Goal: Task Accomplishment & Management: Manage account settings

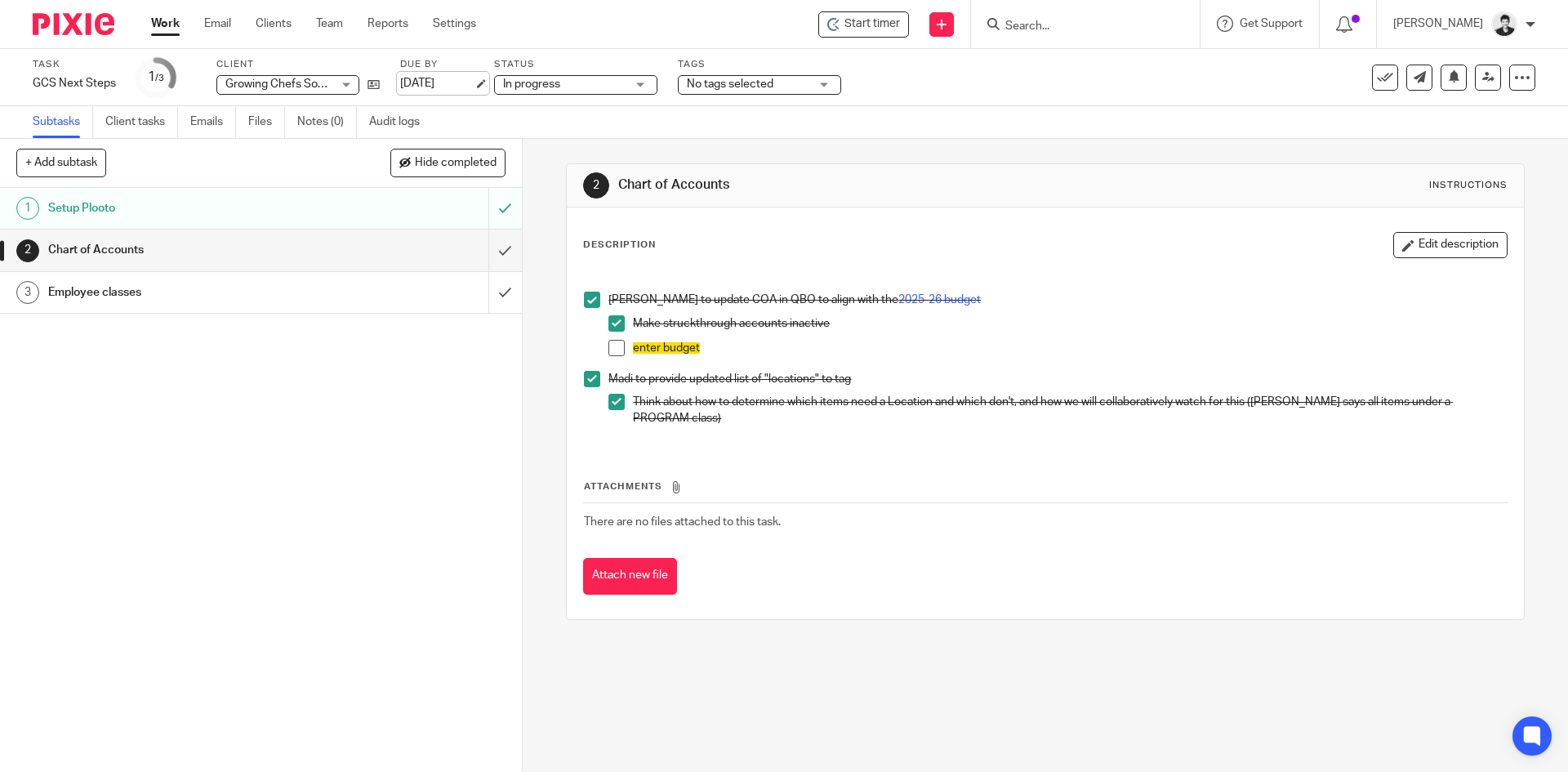
click at [474, 83] on link "[DATE]" at bounding box center [436, 83] width 73 height 18
click at [169, 21] on link "Work" at bounding box center [165, 24] width 29 height 17
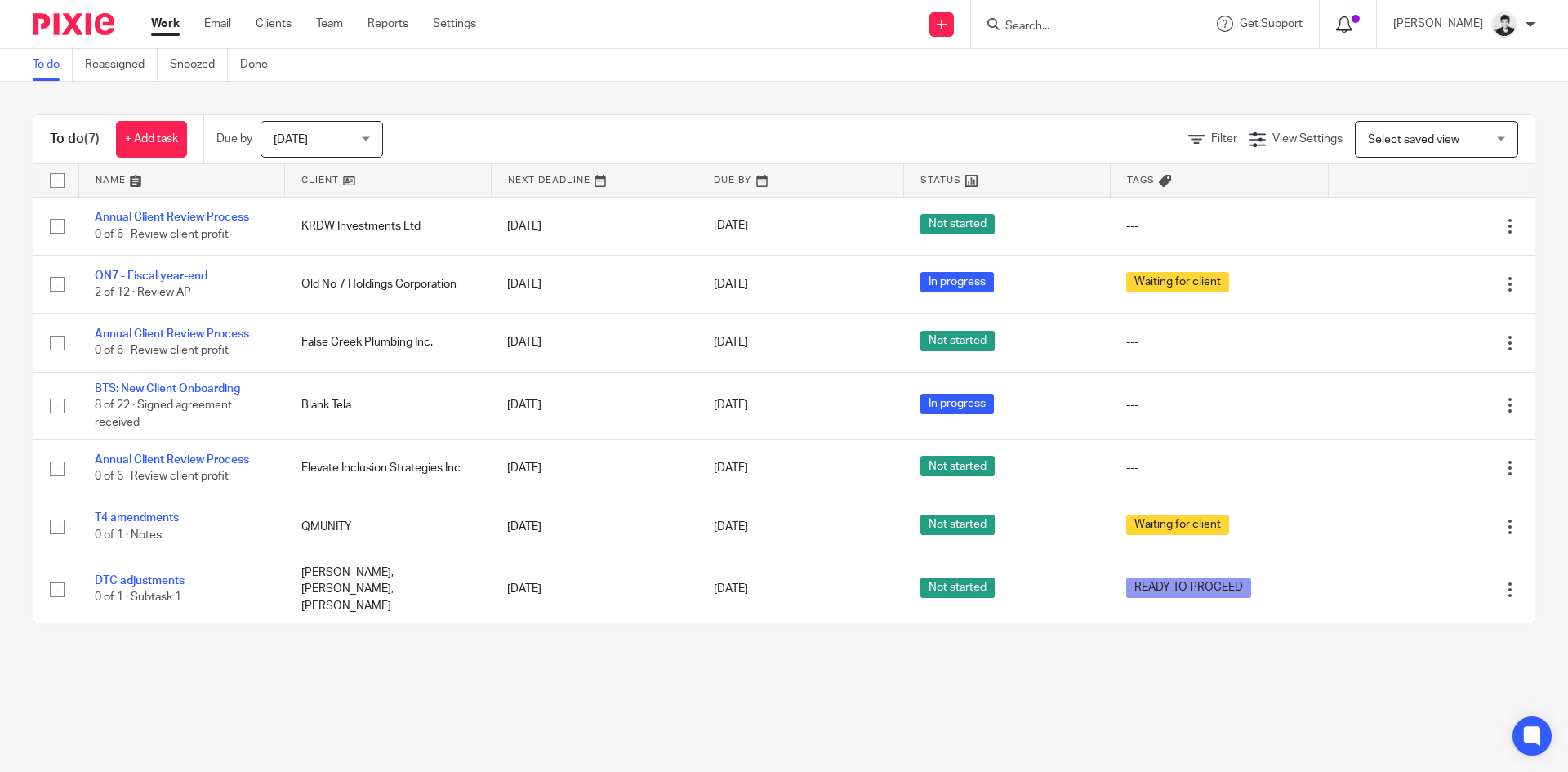
click at [1353, 20] on icon at bounding box center [1345, 25] width 17 height 17
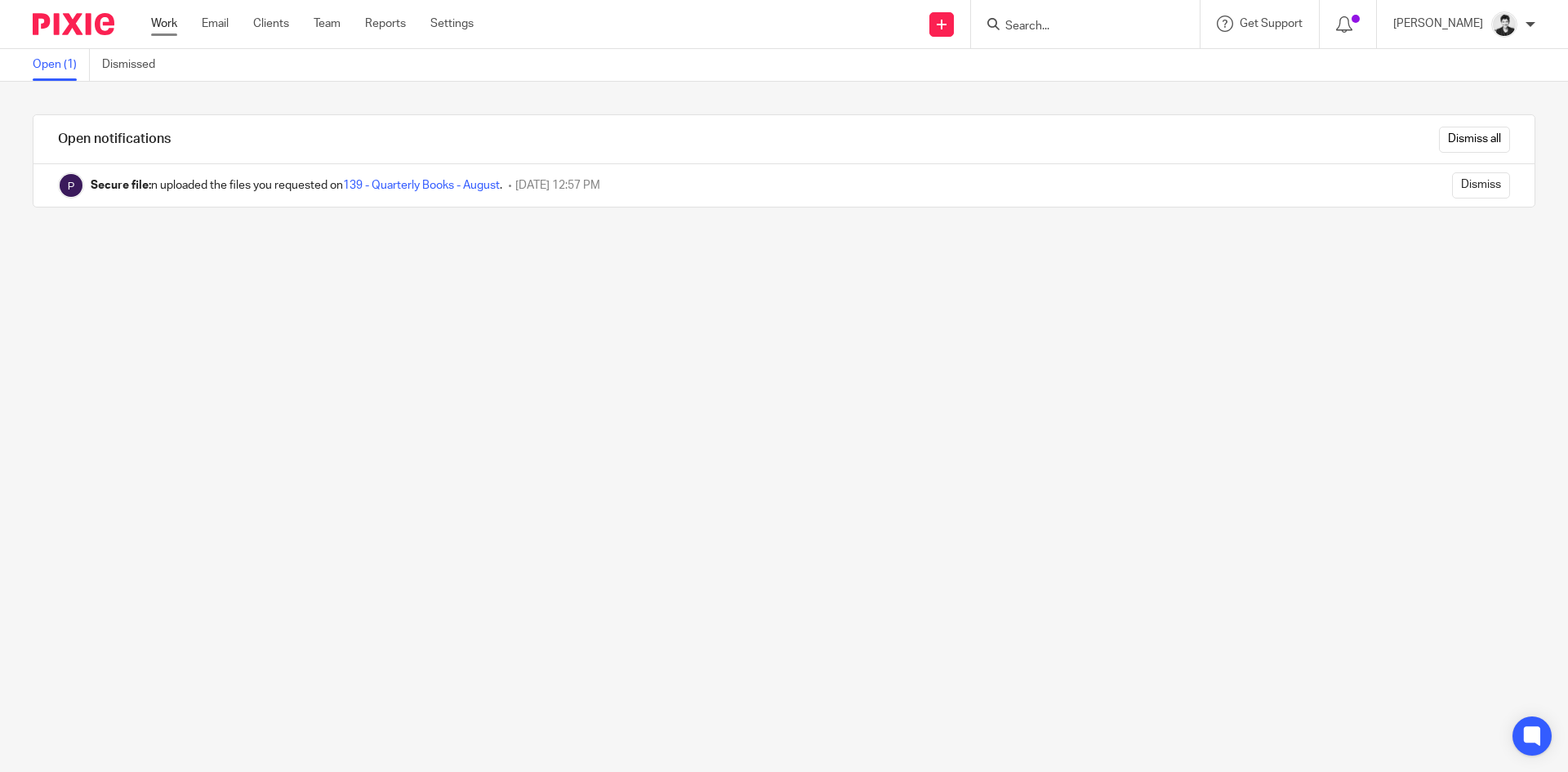
click at [171, 27] on link "Work" at bounding box center [164, 24] width 26 height 17
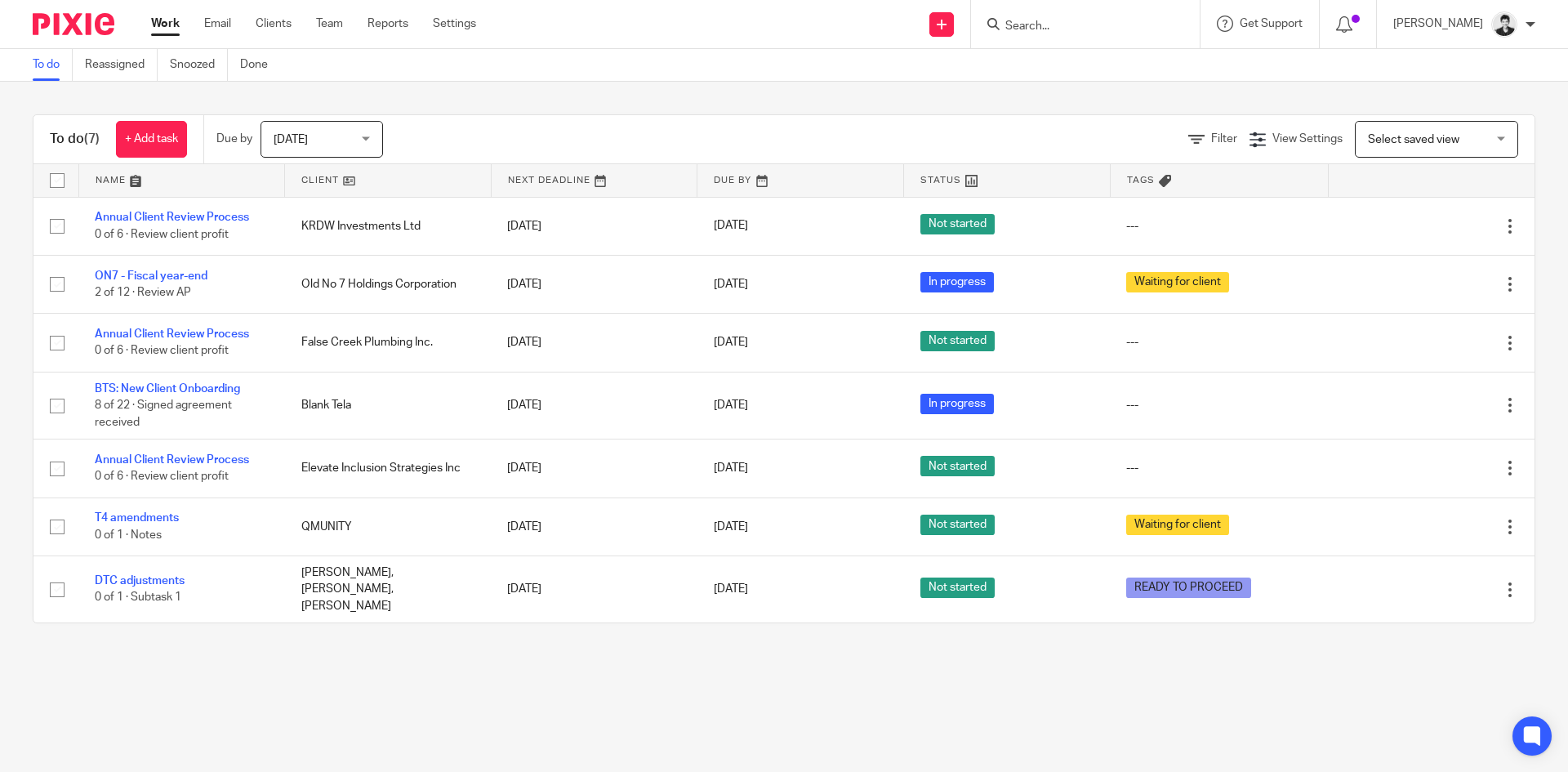
click at [1033, 30] on input "Search" at bounding box center [1077, 27] width 147 height 15
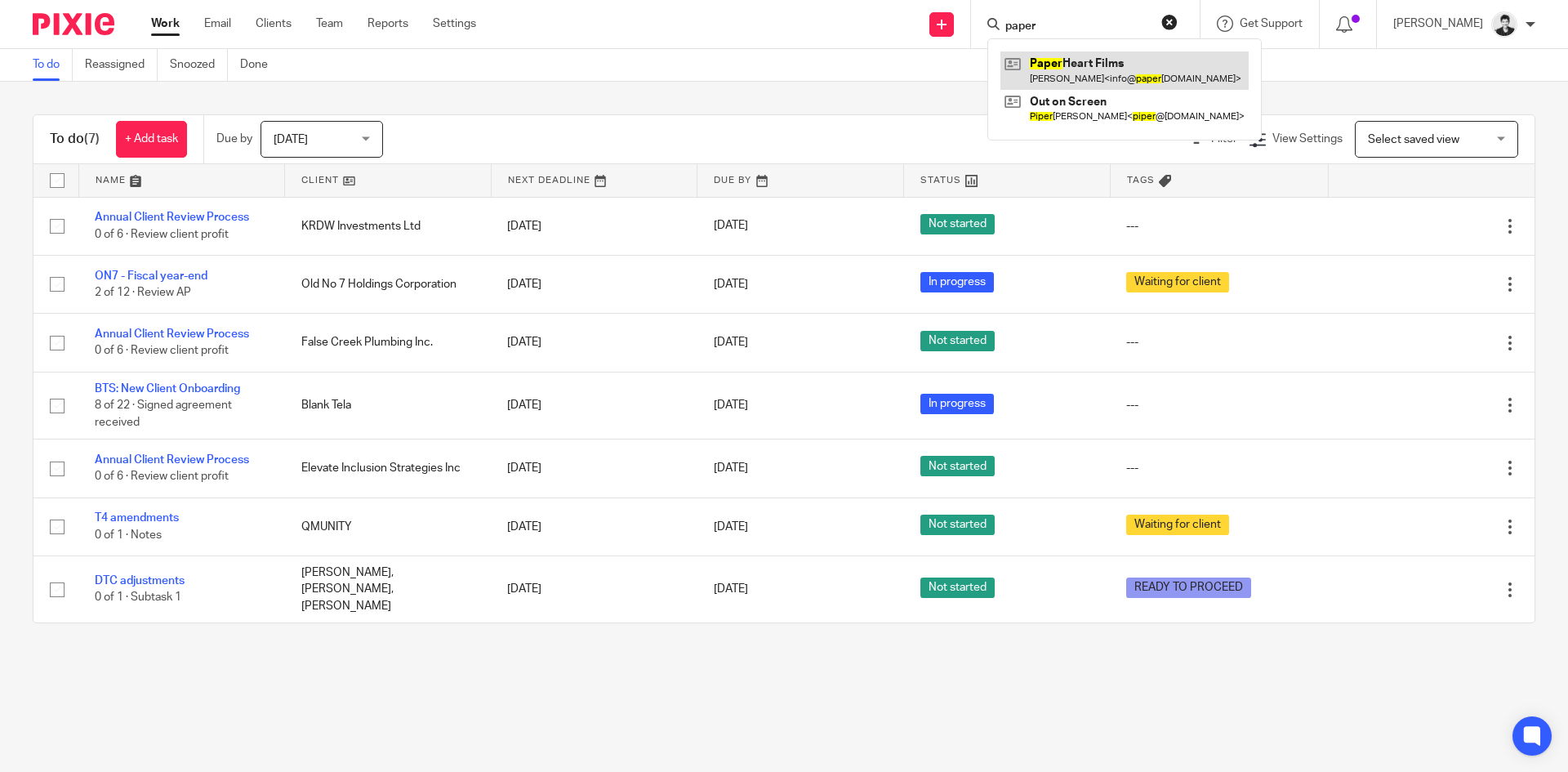
type input "paper"
click at [1080, 64] on link at bounding box center [1125, 70] width 248 height 38
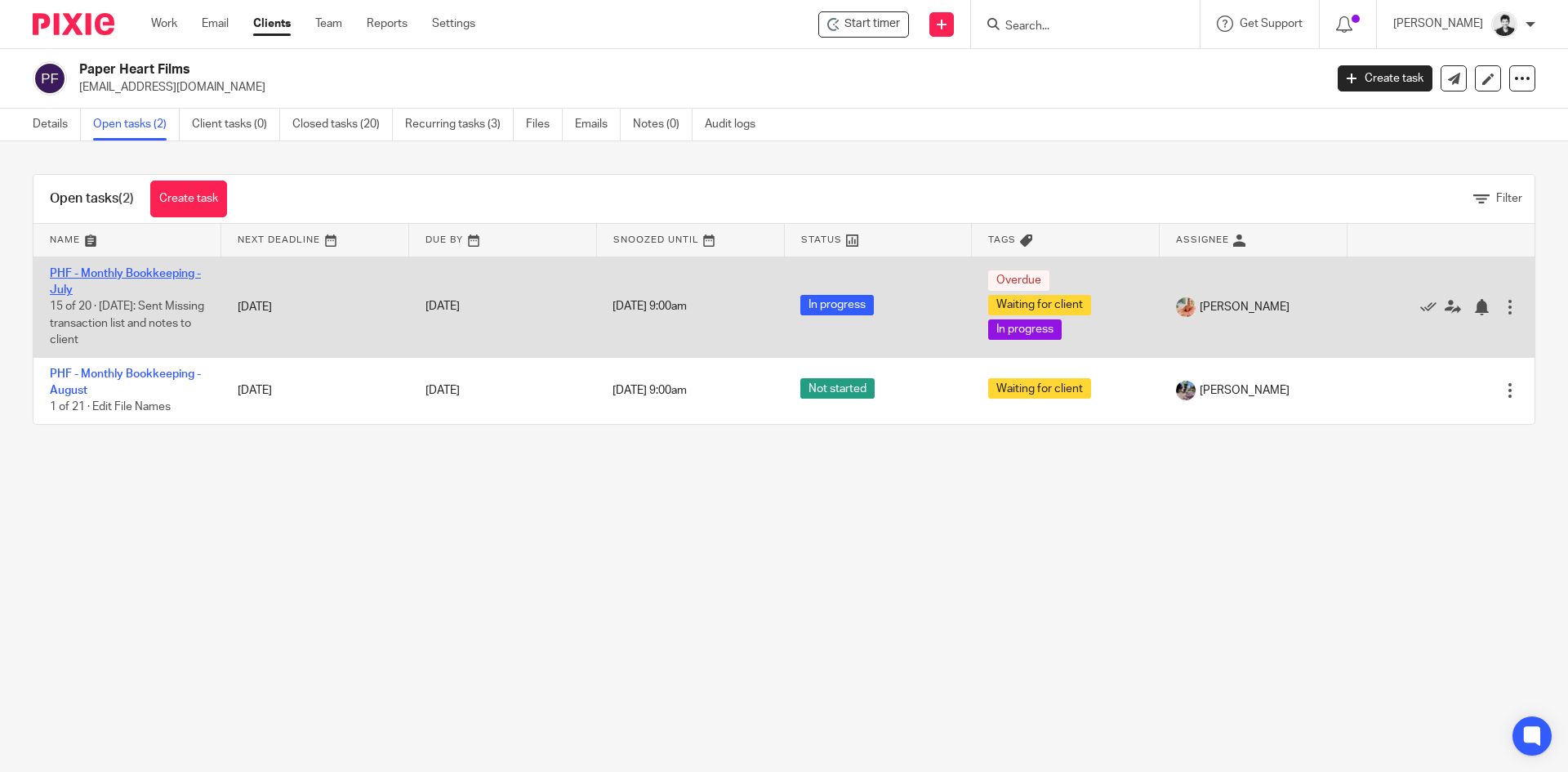
click at [176, 275] on link "PHF - Monthly Bookkeeping - July" at bounding box center [125, 282] width 151 height 28
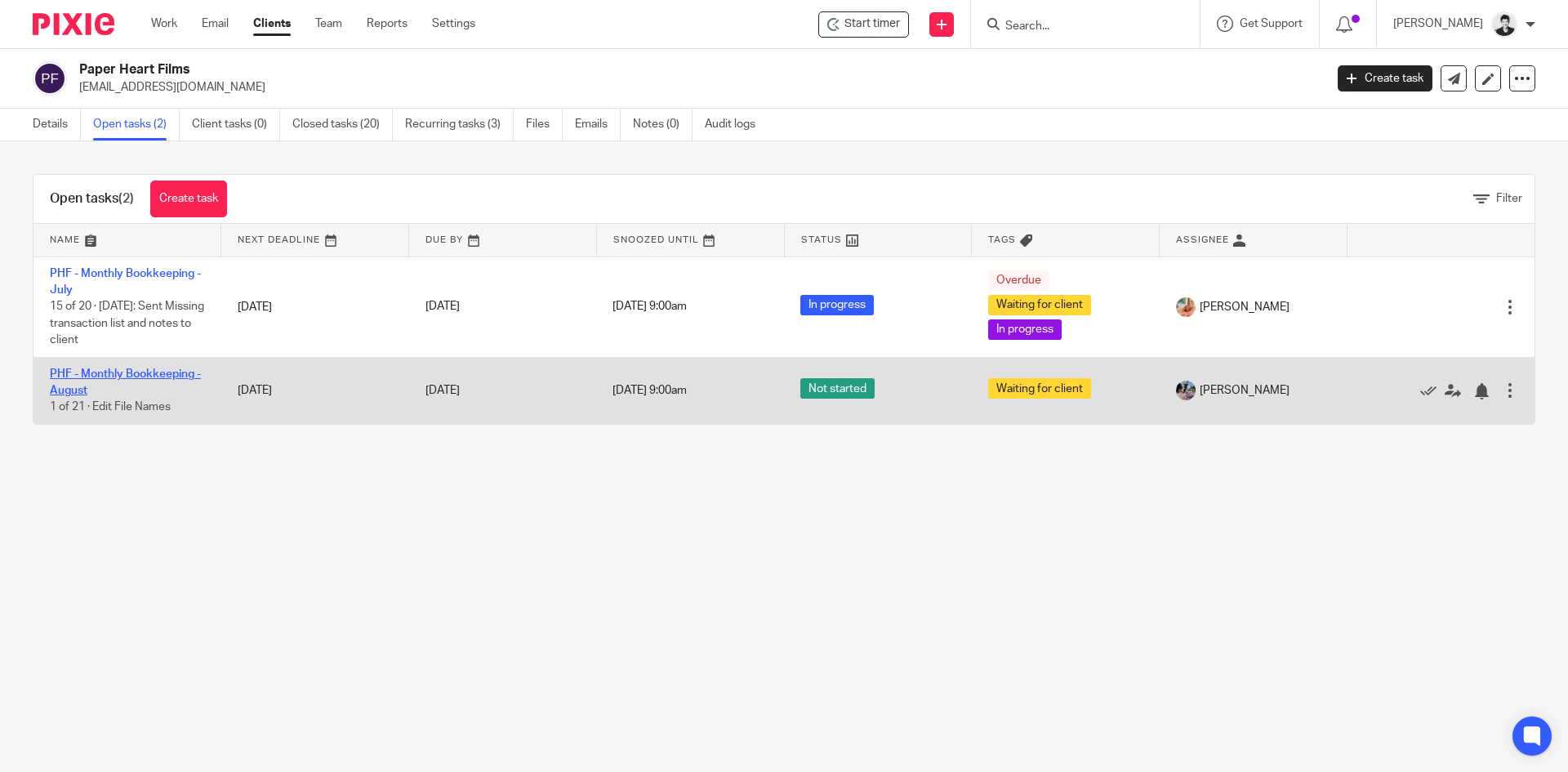
click at [103, 373] on link "PHF - Monthly Bookkeeping - August" at bounding box center [125, 382] width 151 height 28
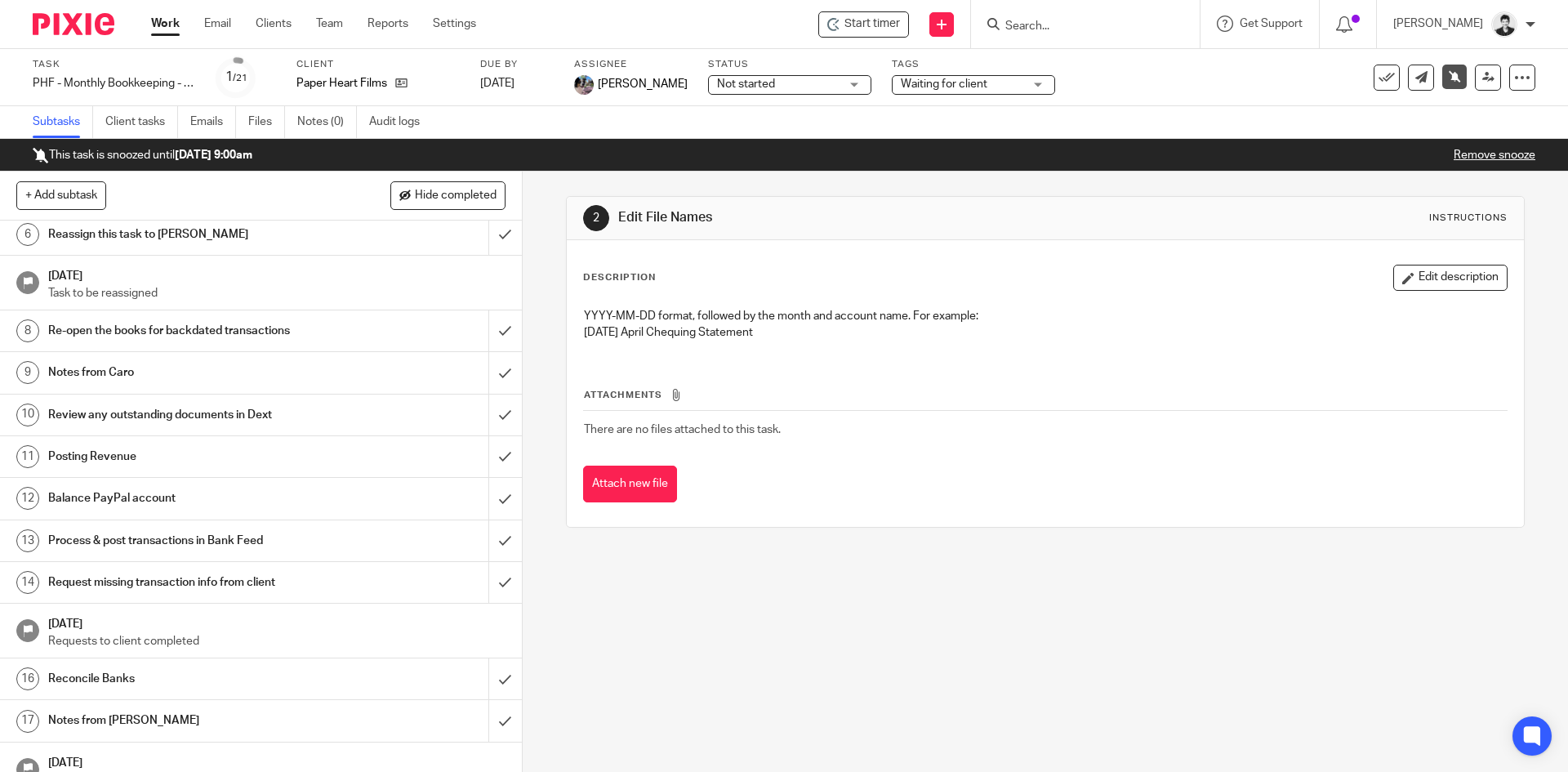
scroll to position [240, 0]
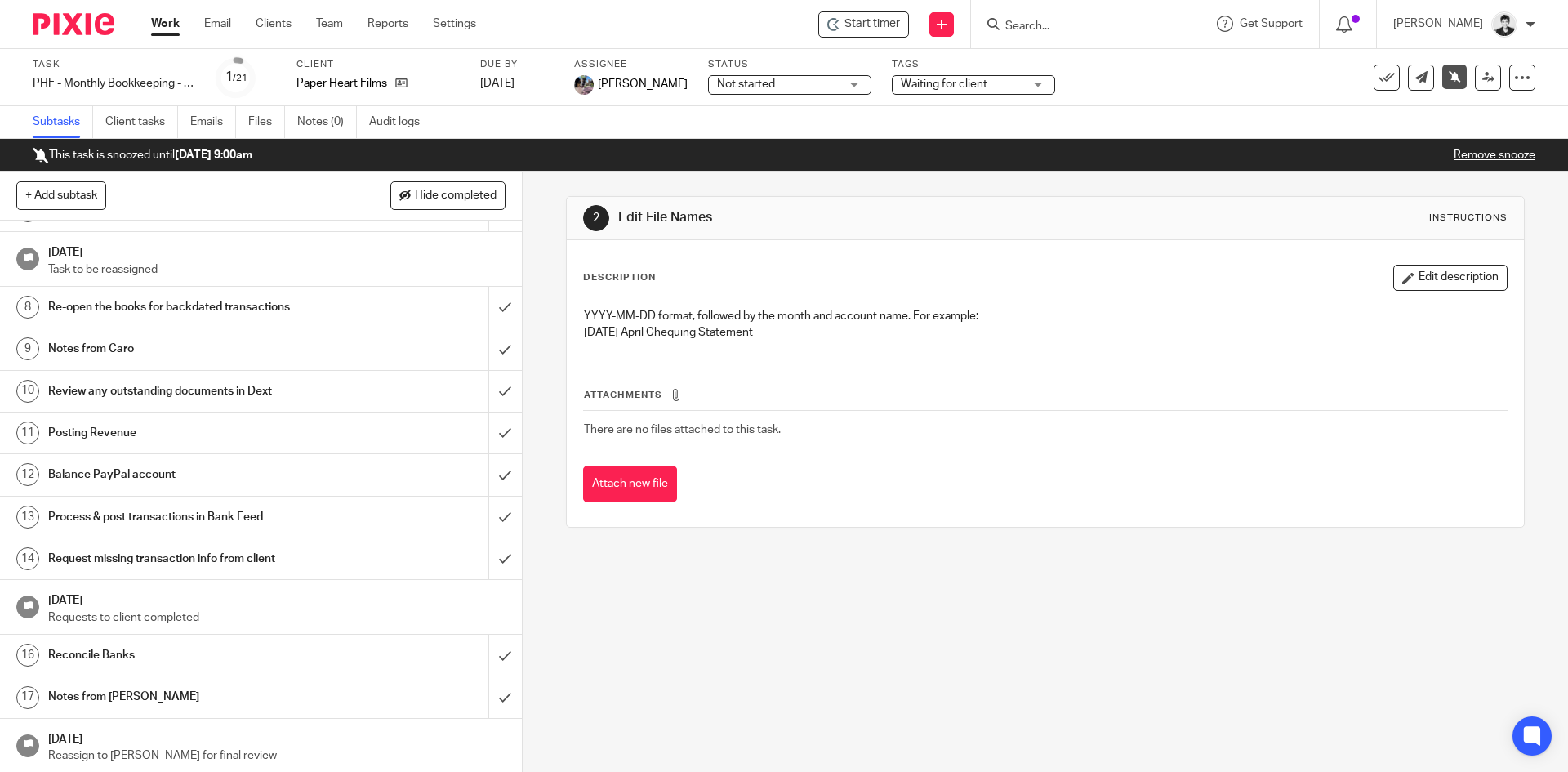
click at [227, 348] on h1 "Notes from Caro" at bounding box center [189, 348] width 283 height 24
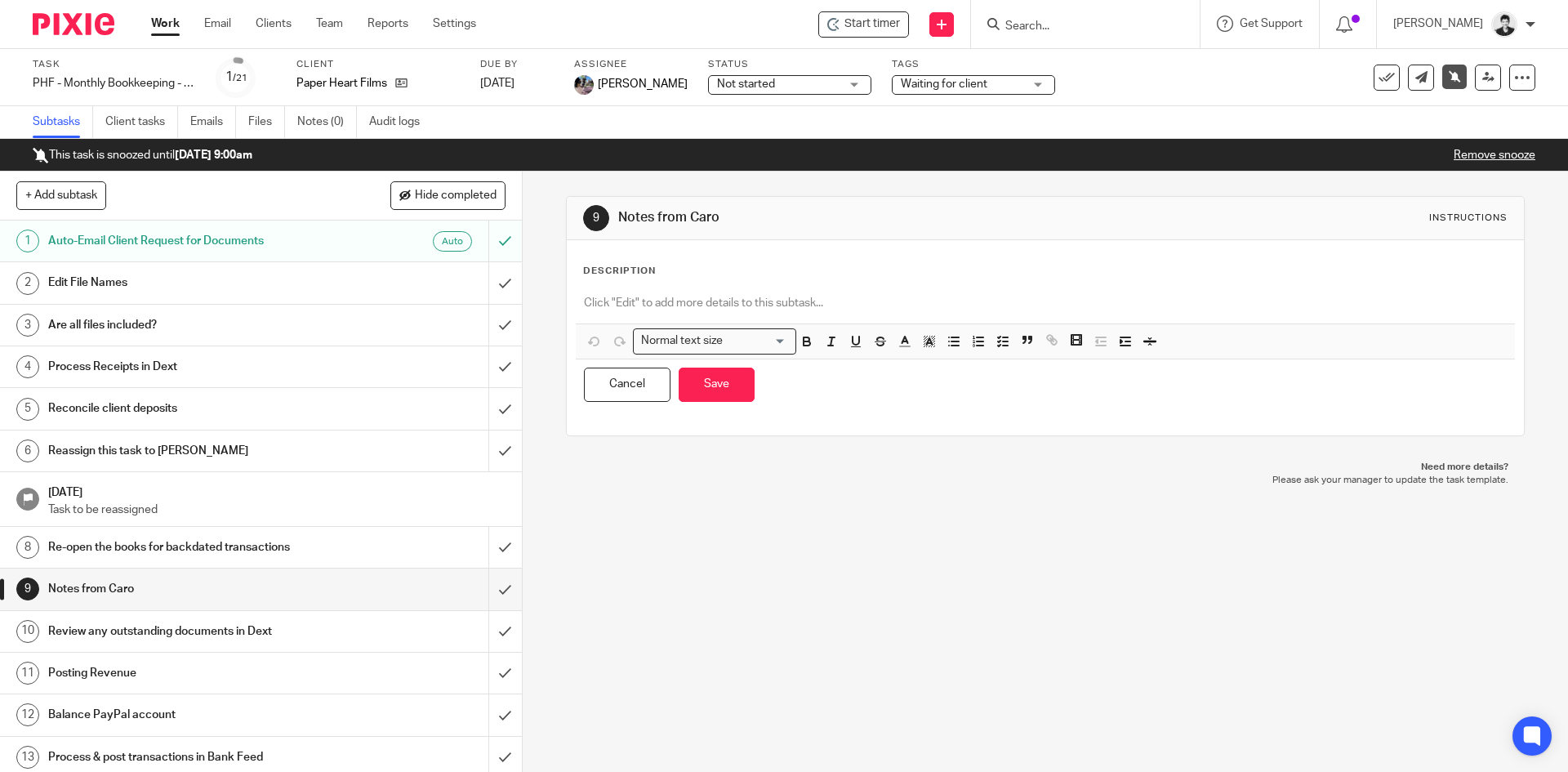
click at [683, 304] on p at bounding box center [1044, 303] width 922 height 17
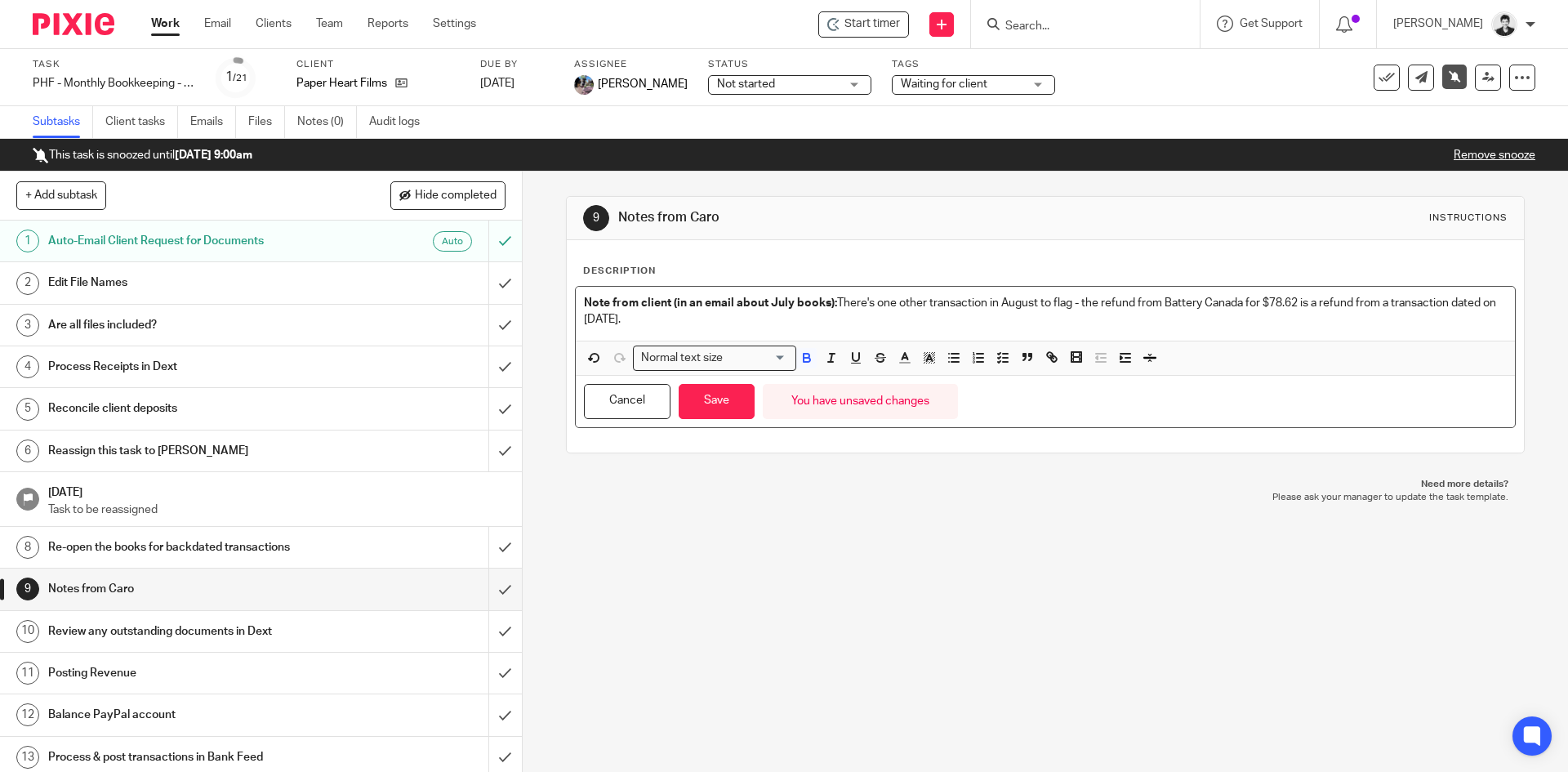
drag, startPoint x: 706, startPoint y: 317, endPoint x: 903, endPoint y: 358, distance: 201.2
click at [533, 273] on div "9 Notes from Caro Instructions Description Note from client (in an email about …" at bounding box center [1045, 472] width 1045 height 601
drag, startPoint x: 923, startPoint y: 357, endPoint x: 941, endPoint y: 367, distance: 20.6
click at [926, 357] on polyline "button" at bounding box center [929, 358] width 6 height 6
click at [936, 378] on li "color:#FCDC00" at bounding box center [942, 379] width 12 height 12
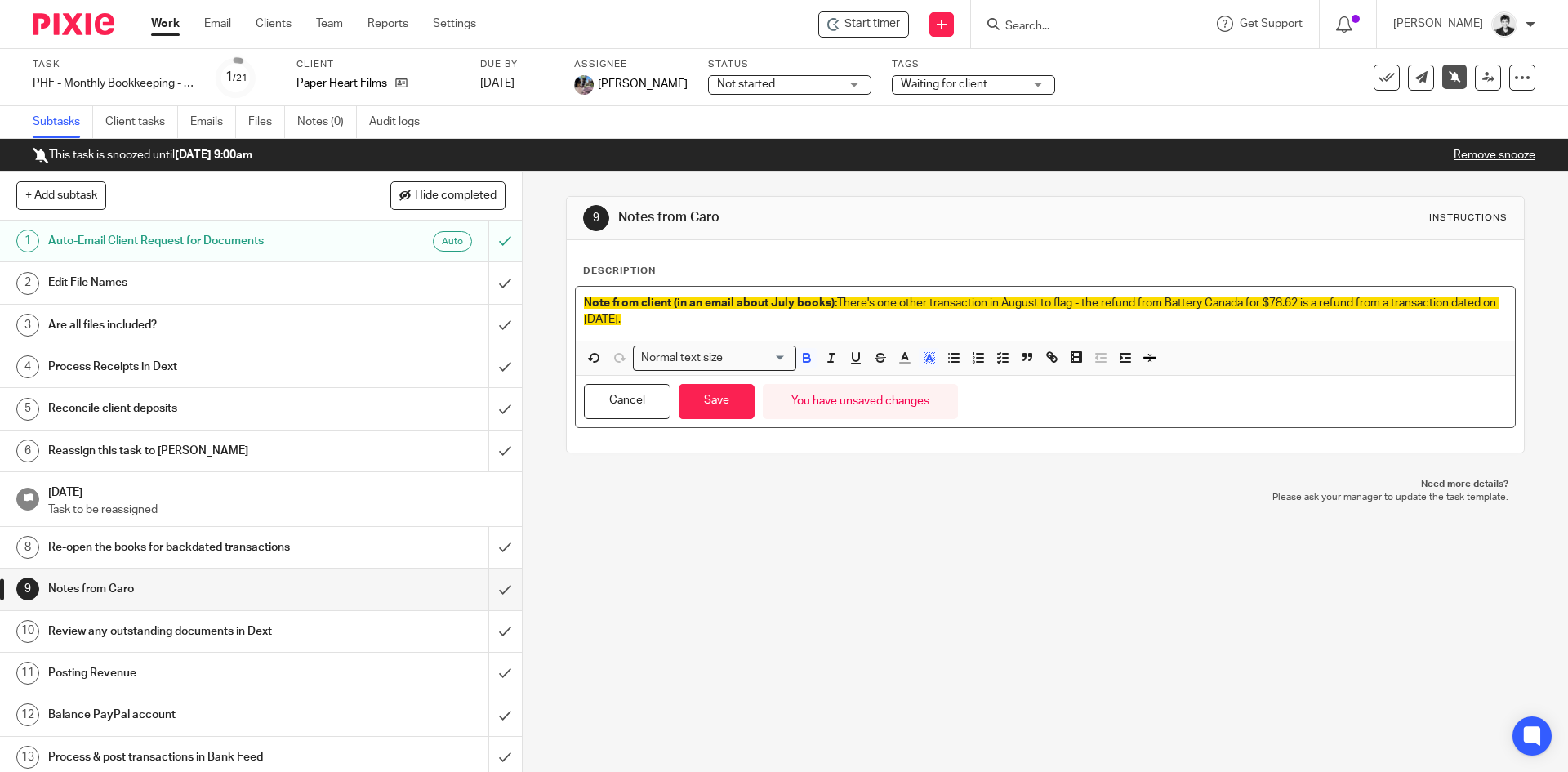
click at [732, 322] on p "Note from client (in an email about July books): There's one other transaction …" at bounding box center [1044, 311] width 922 height 33
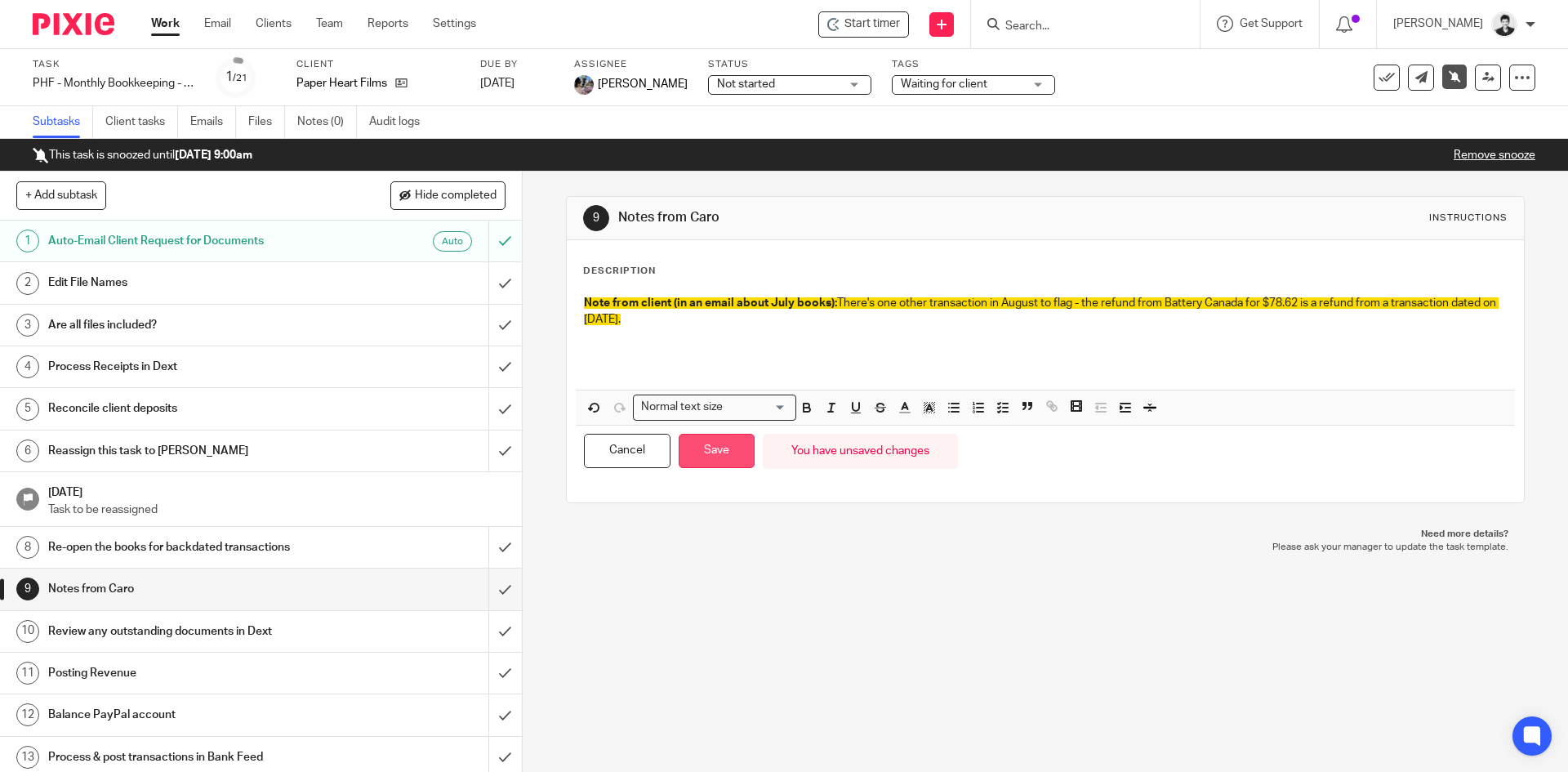
click at [700, 447] on button "Save" at bounding box center [716, 451] width 76 height 35
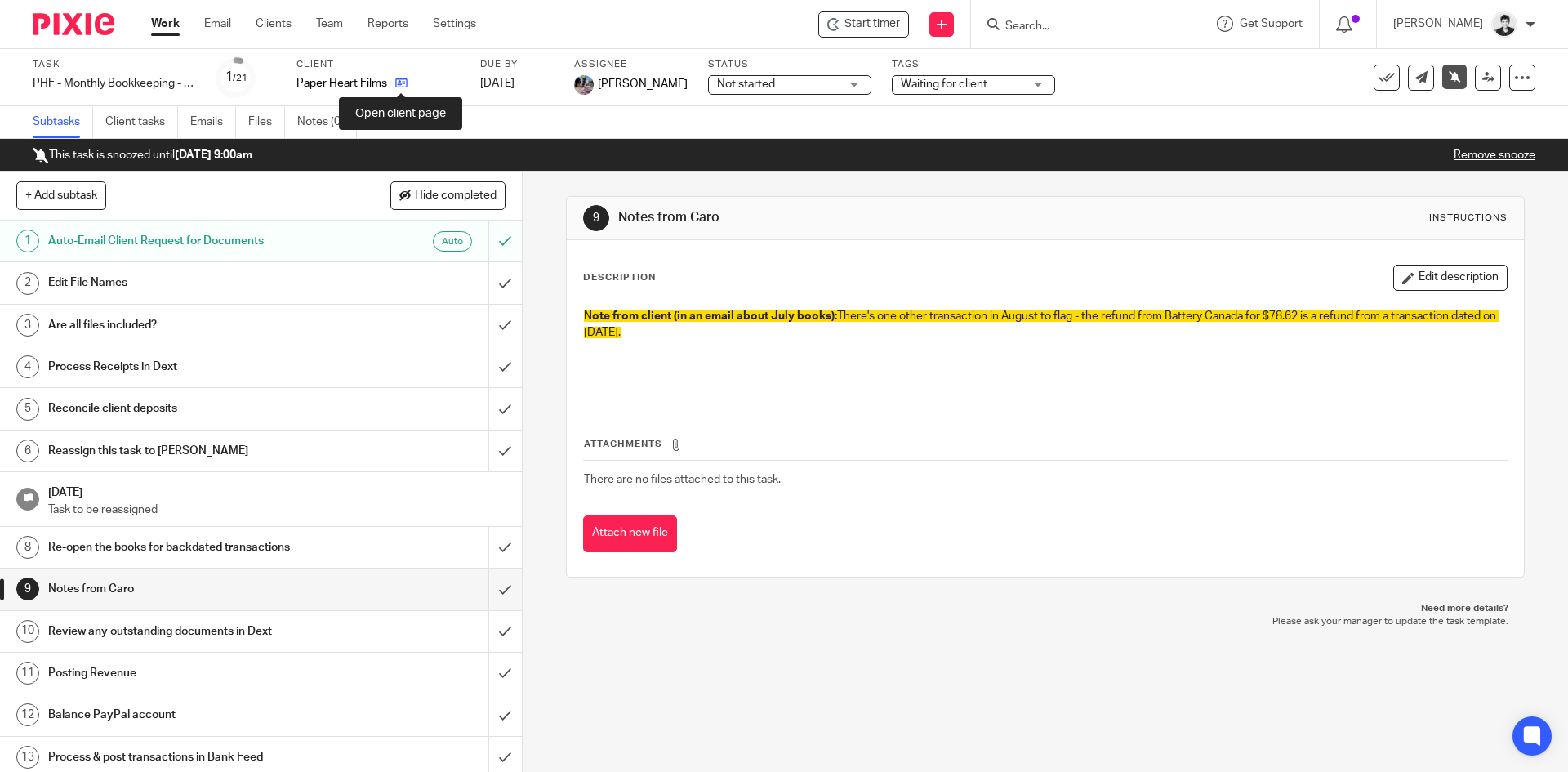
click at [402, 84] on icon at bounding box center [401, 82] width 12 height 12
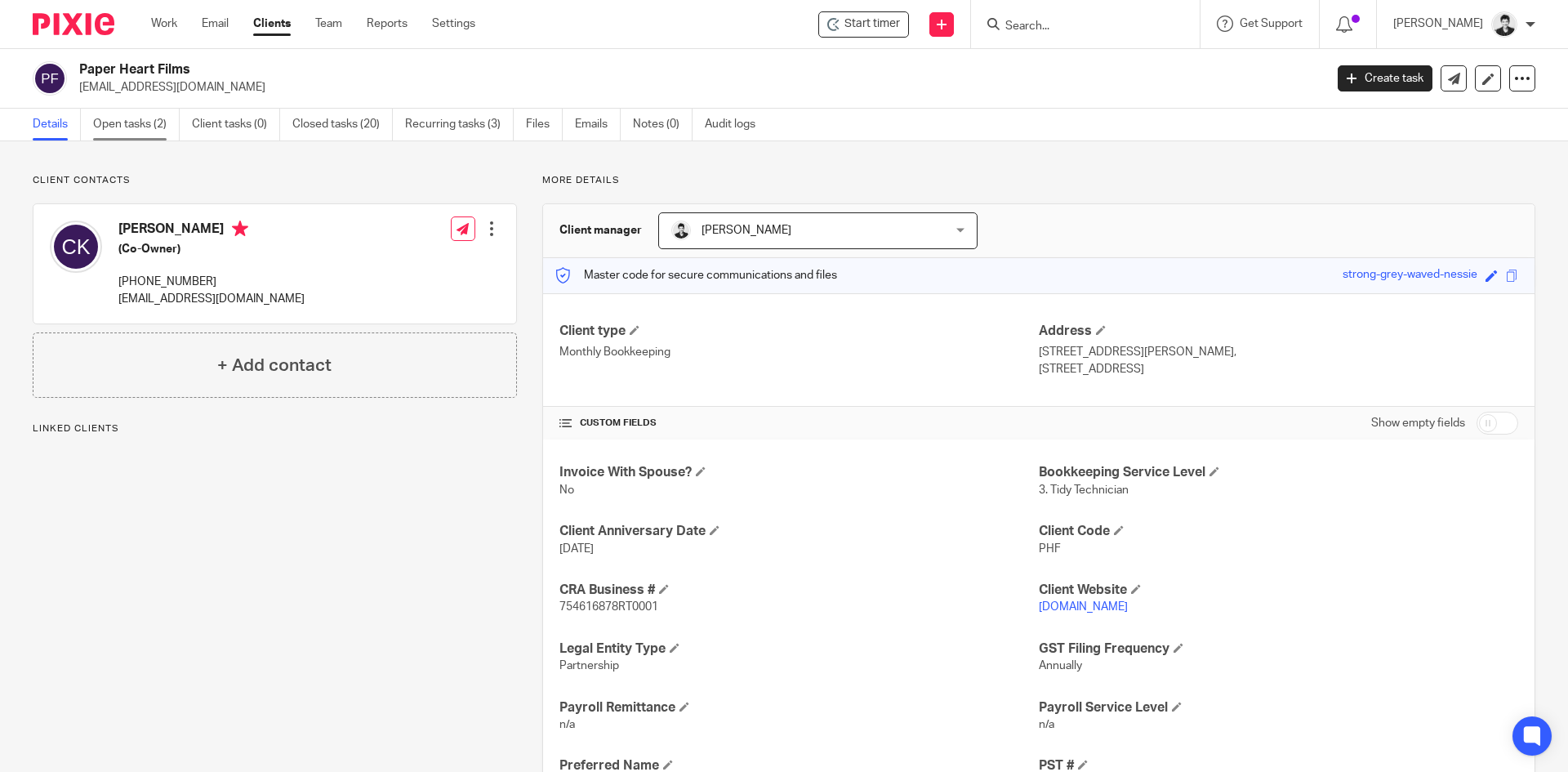
click at [158, 119] on link "Open tasks (2)" at bounding box center [135, 124] width 86 height 32
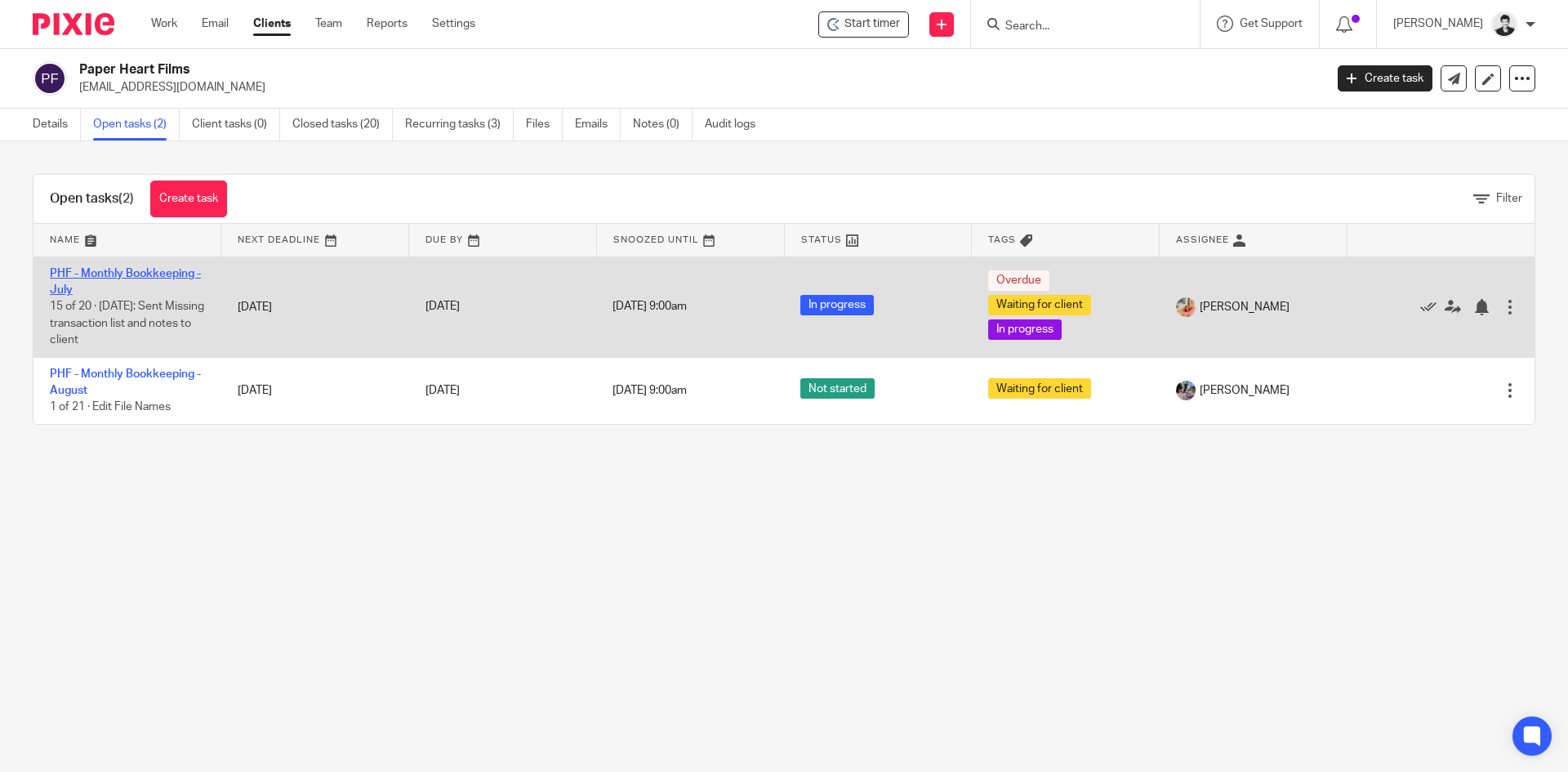
click at [134, 274] on link "PHF - Monthly Bookkeeping - July" at bounding box center [125, 282] width 151 height 28
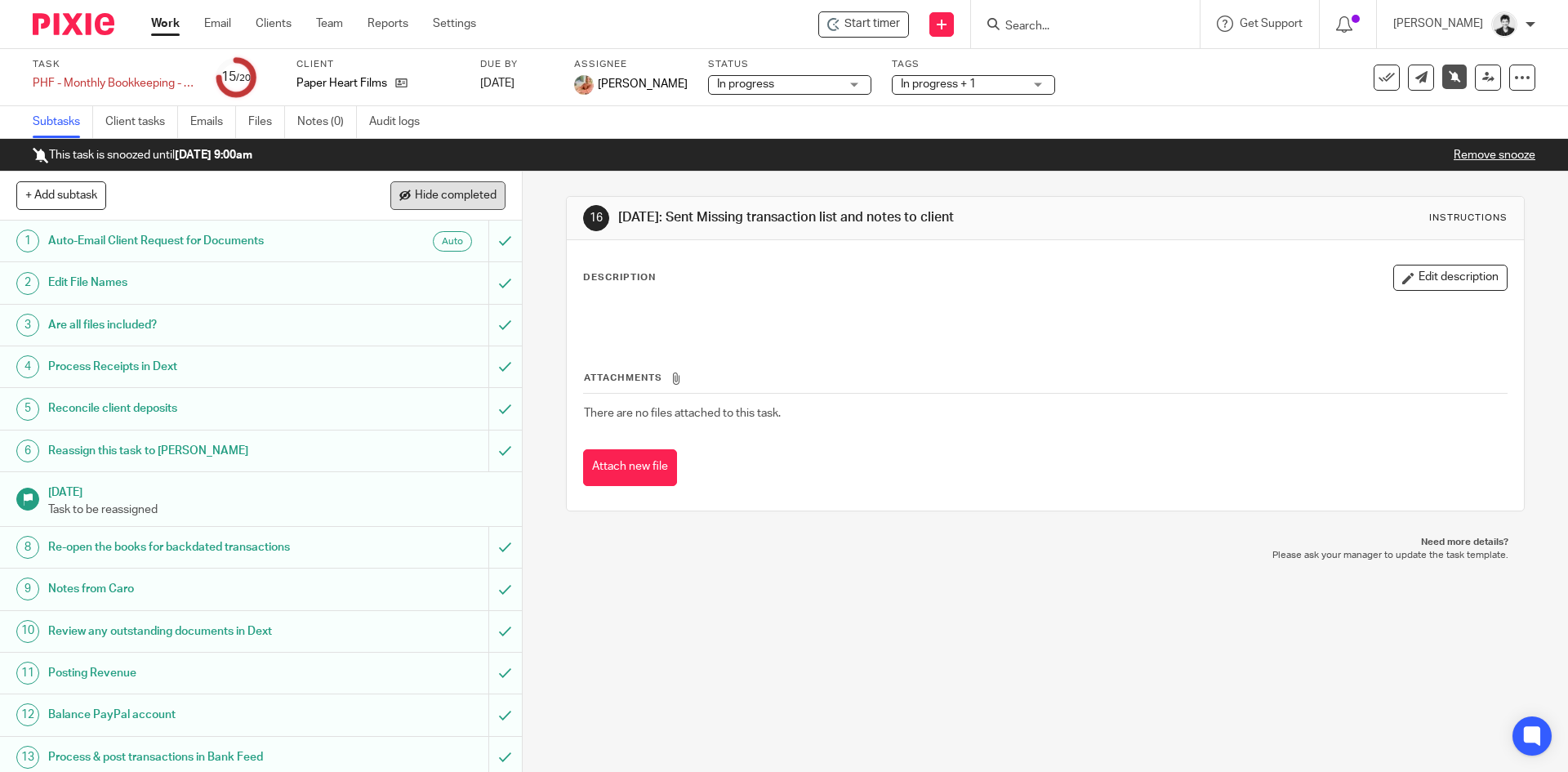
click at [468, 190] on span "Hide completed" at bounding box center [456, 196] width 82 height 13
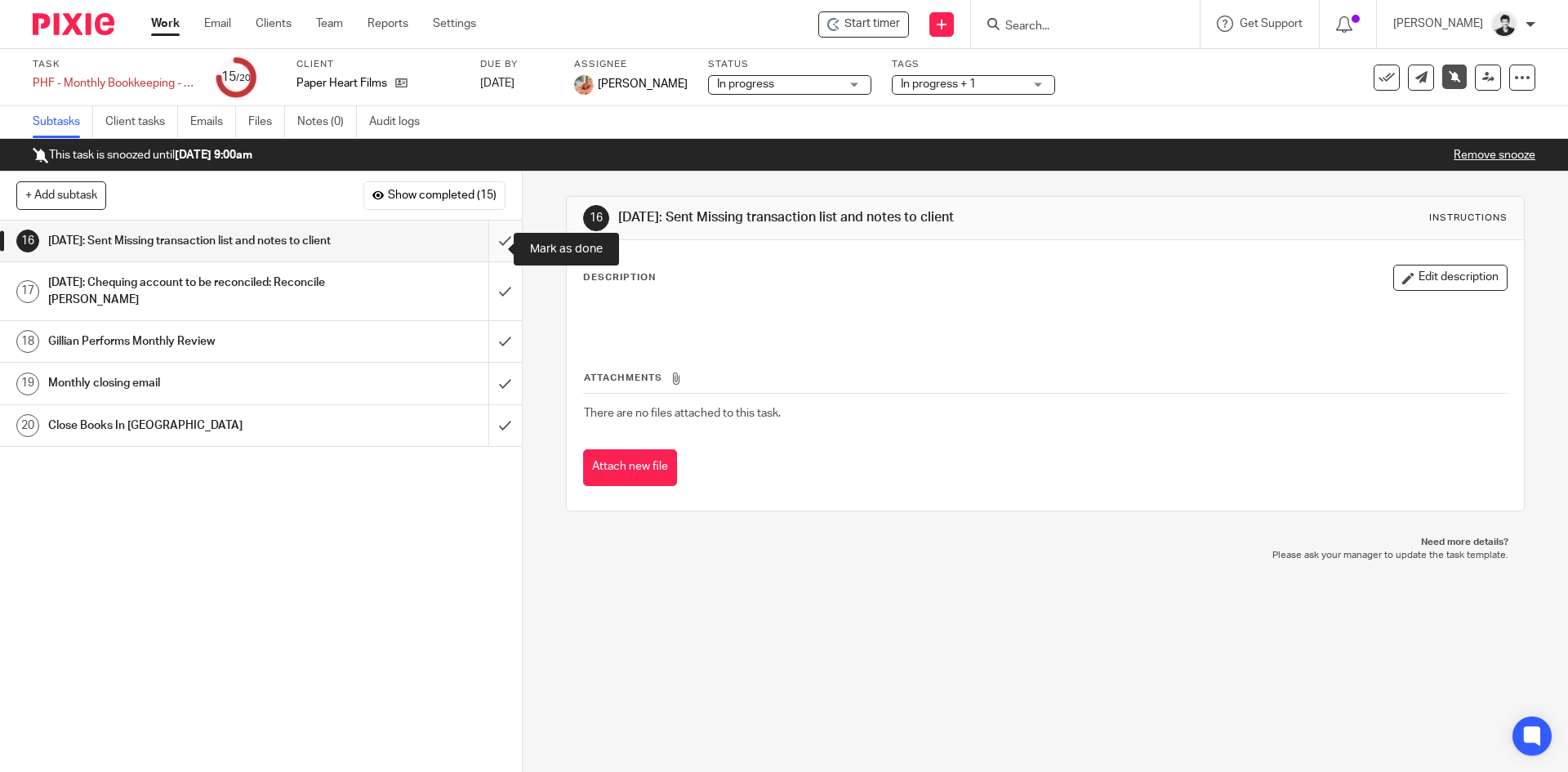
click at [493, 247] on input "submit" at bounding box center [260, 241] width 522 height 41
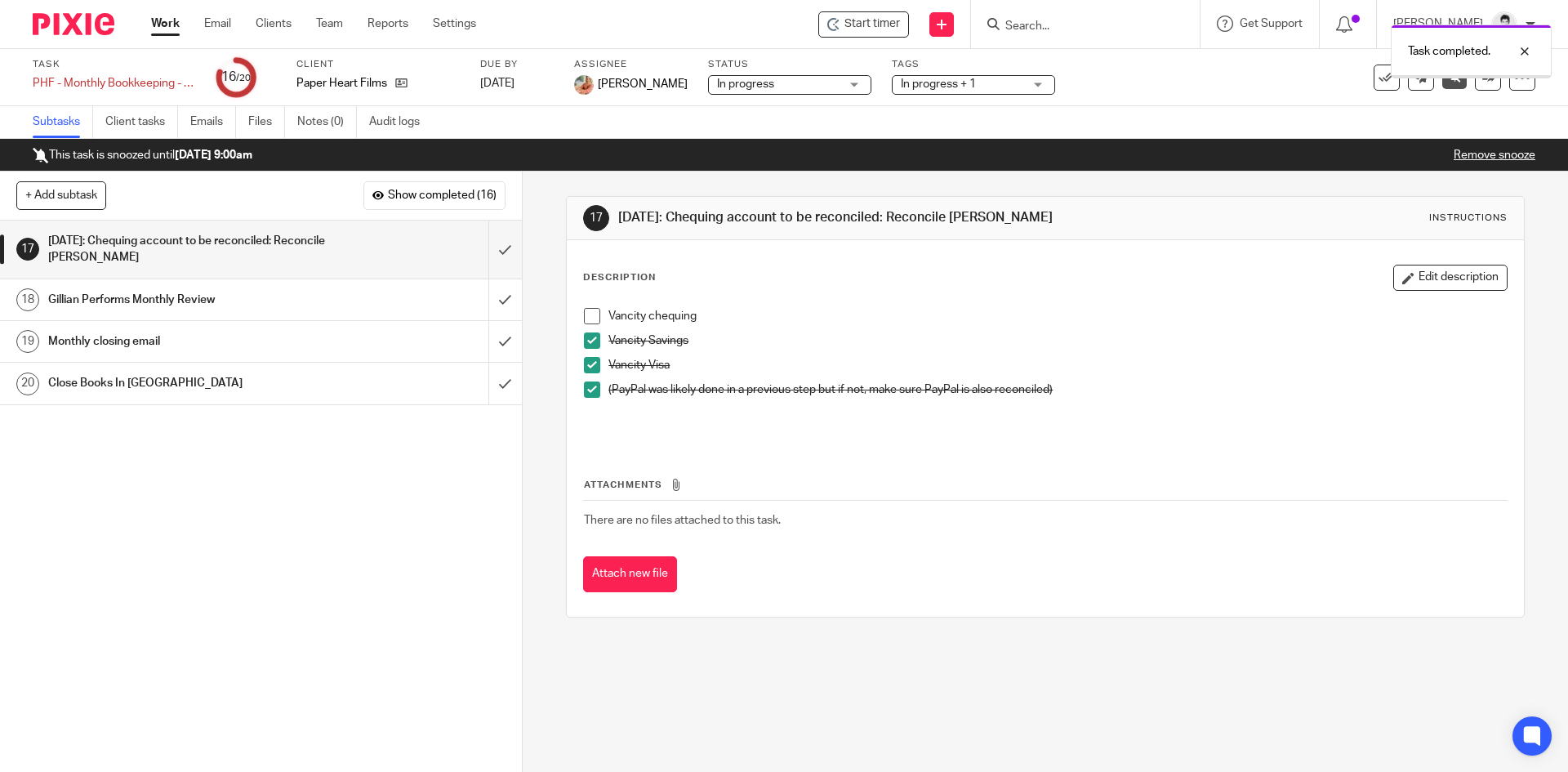
click at [1487, 146] on div "This task is snoozed until Sep 18, 2025 9:00am Remove snooze" at bounding box center [784, 155] width 1568 height 32
click at [1493, 155] on link "Remove snooze" at bounding box center [1495, 155] width 82 height 11
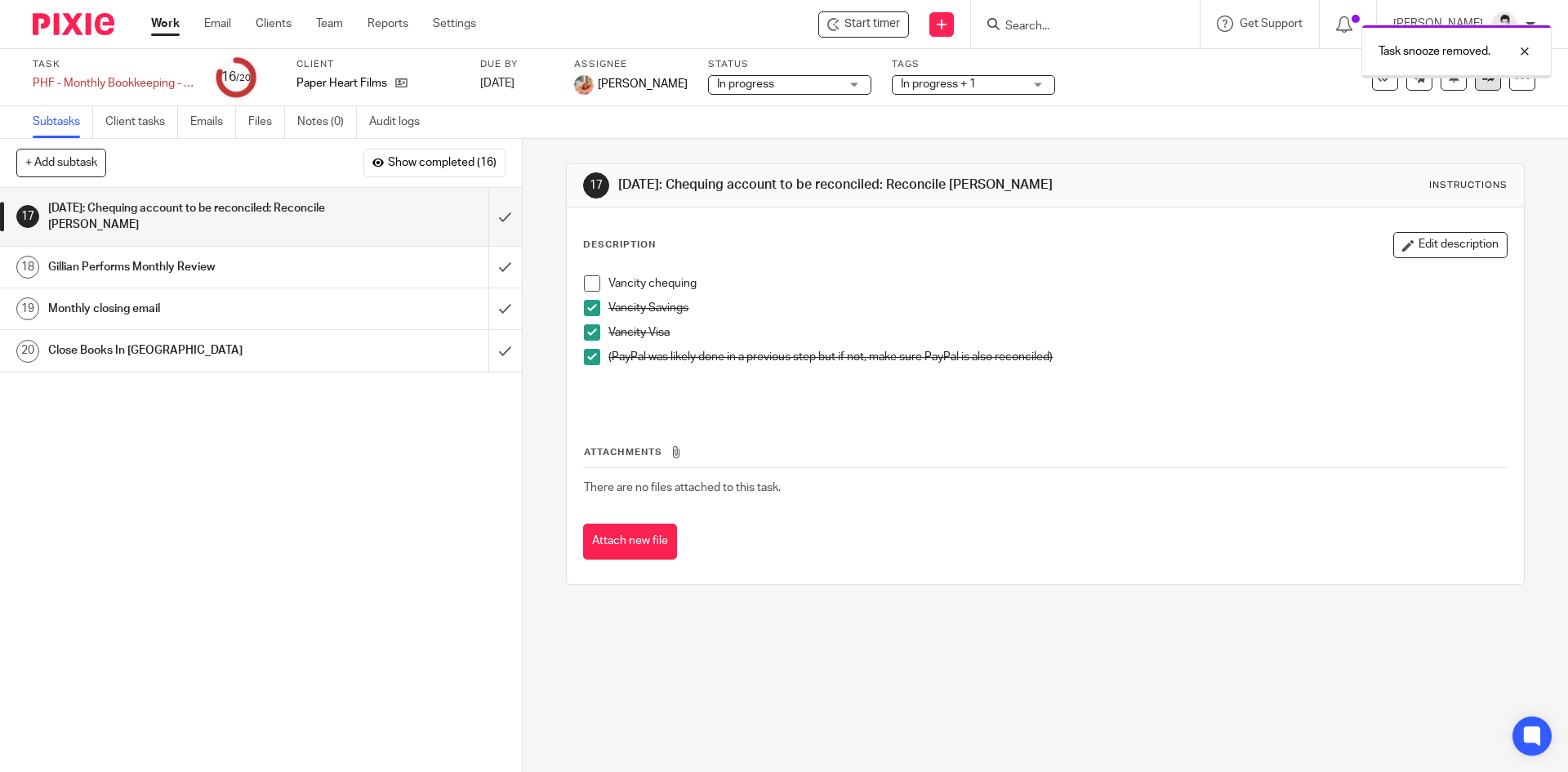
click at [1482, 86] on link at bounding box center [1488, 78] width 26 height 26
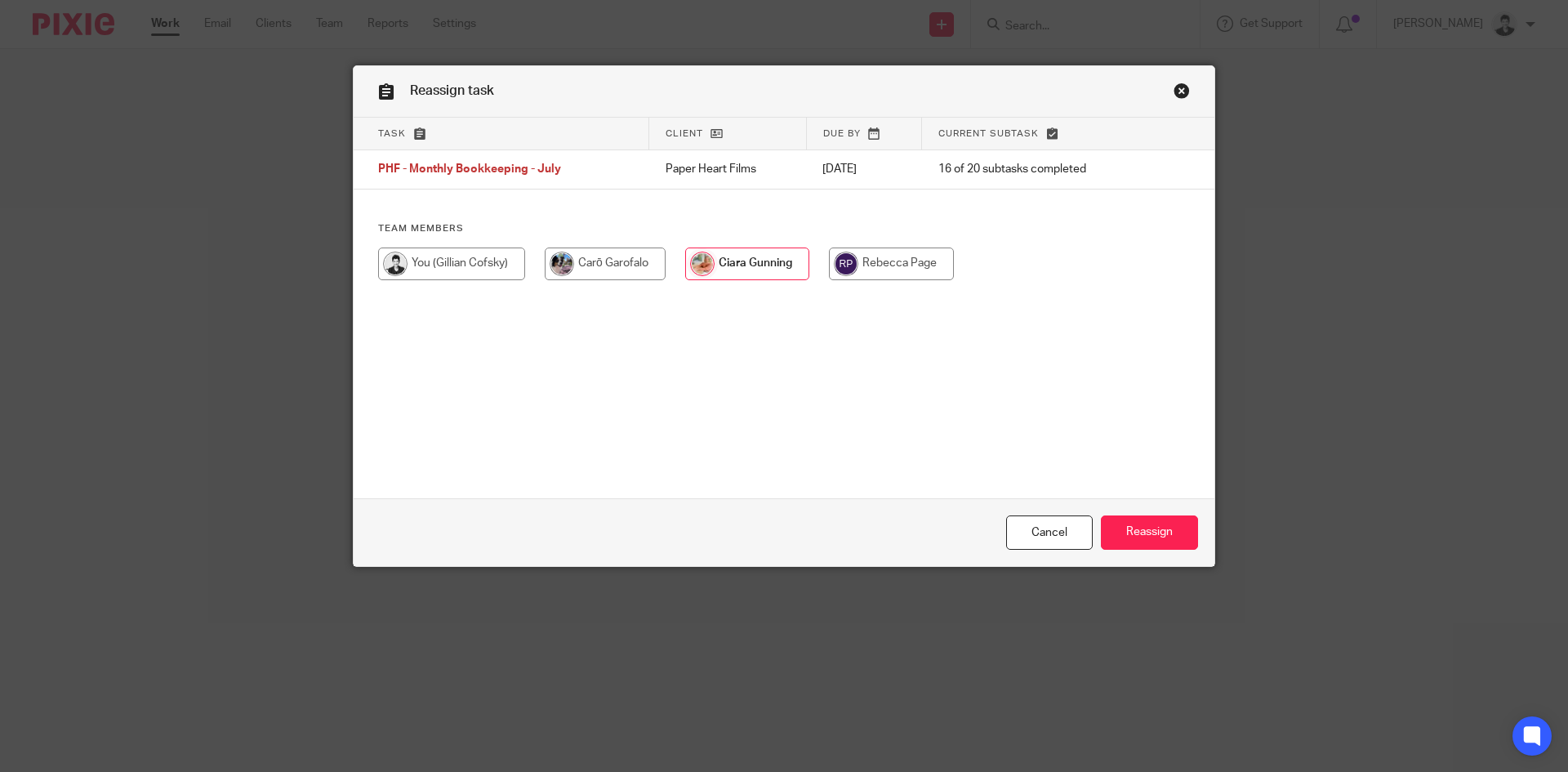
click at [437, 259] on input "radio" at bounding box center [451, 263] width 147 height 32
radio input "true"
click at [1144, 525] on input "Reassign" at bounding box center [1149, 533] width 97 height 35
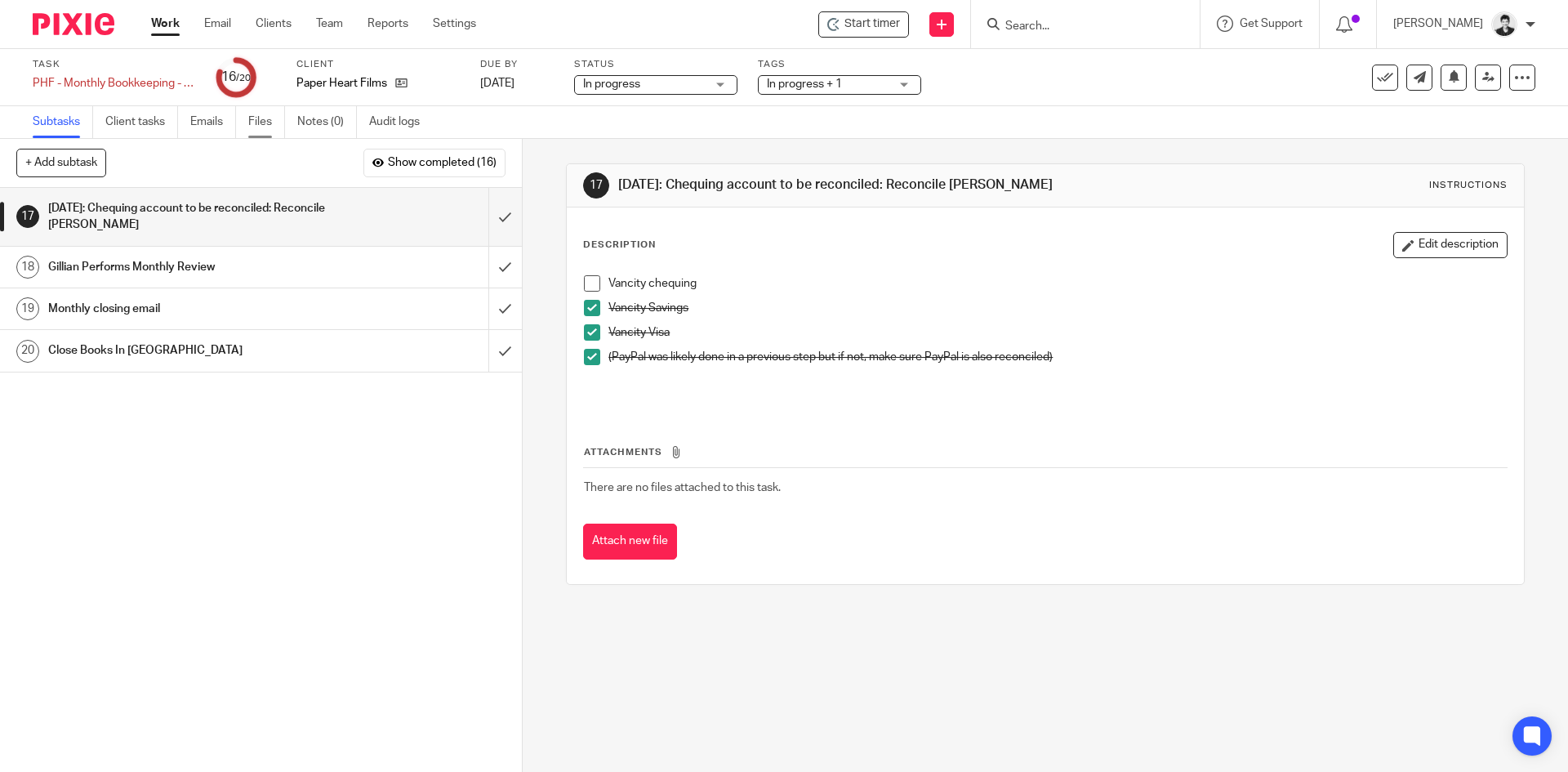
click at [265, 108] on link "Files" at bounding box center [267, 122] width 37 height 32
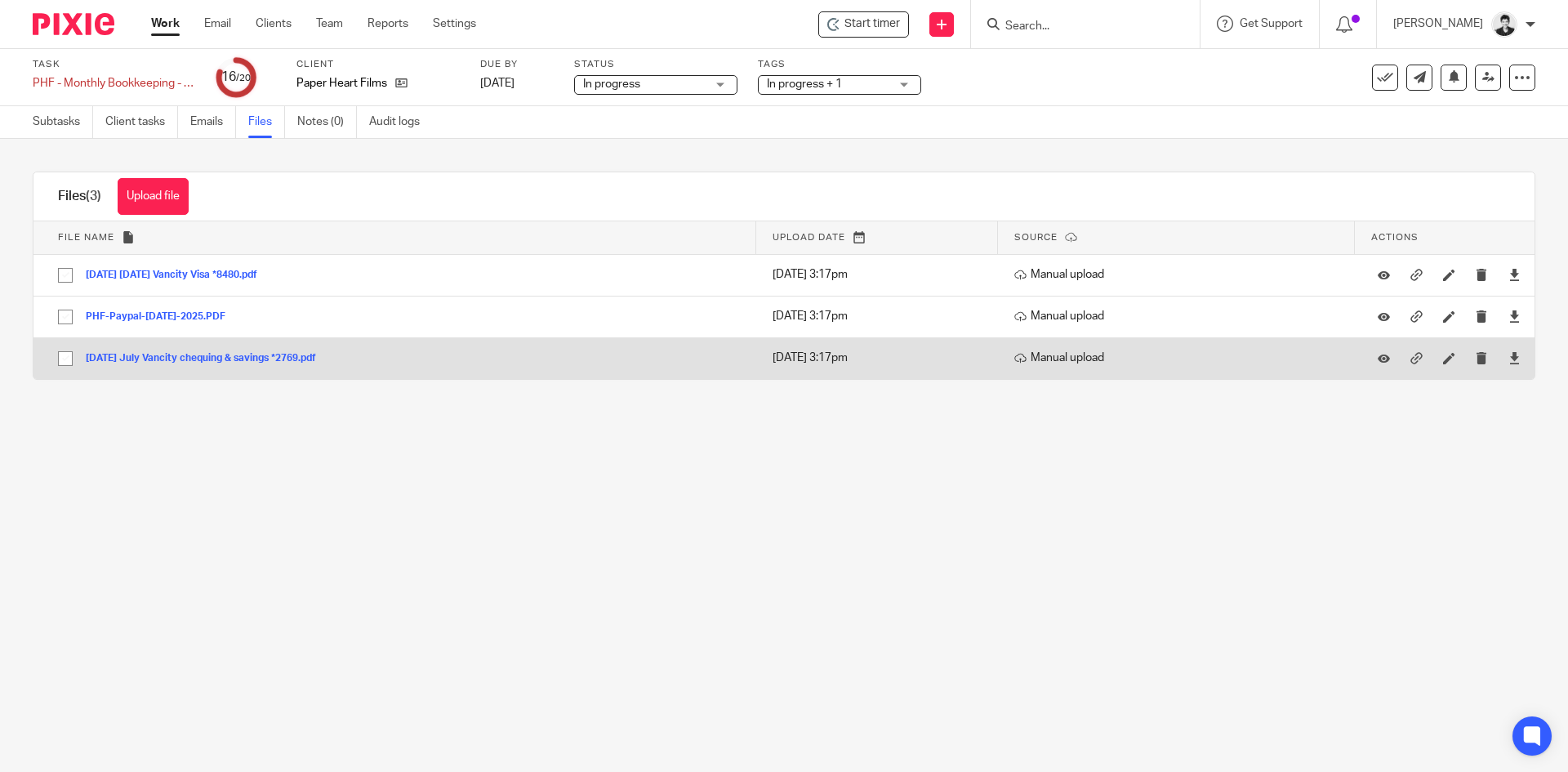
click at [209, 355] on button "2025-07-31 July Vancity chequing & savings *2769.pdf" at bounding box center [208, 359] width 243 height 11
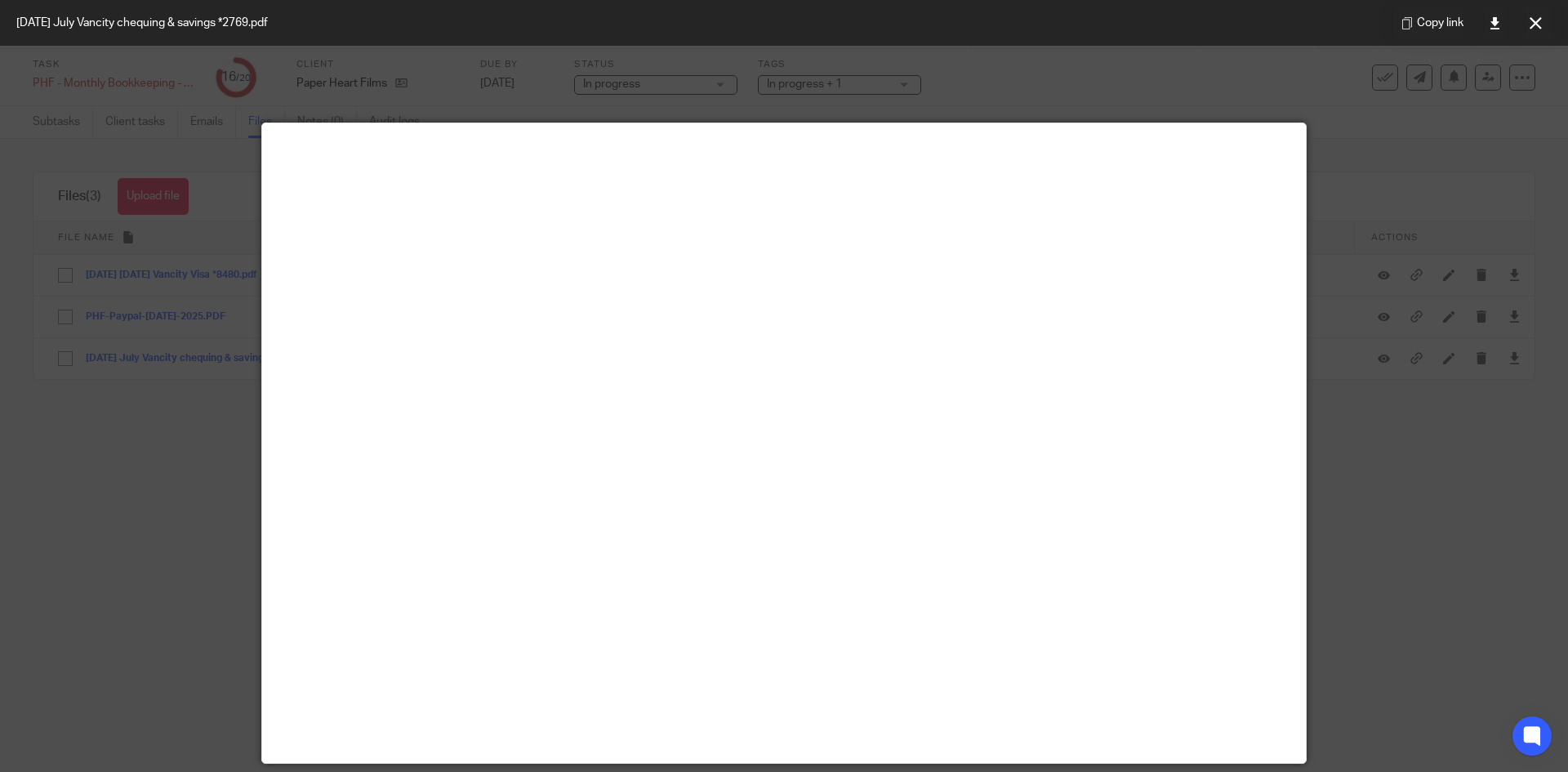
drag, startPoint x: 1532, startPoint y: 18, endPoint x: 1262, endPoint y: 50, distance: 271.9
click at [1532, 18] on icon at bounding box center [1536, 23] width 12 height 12
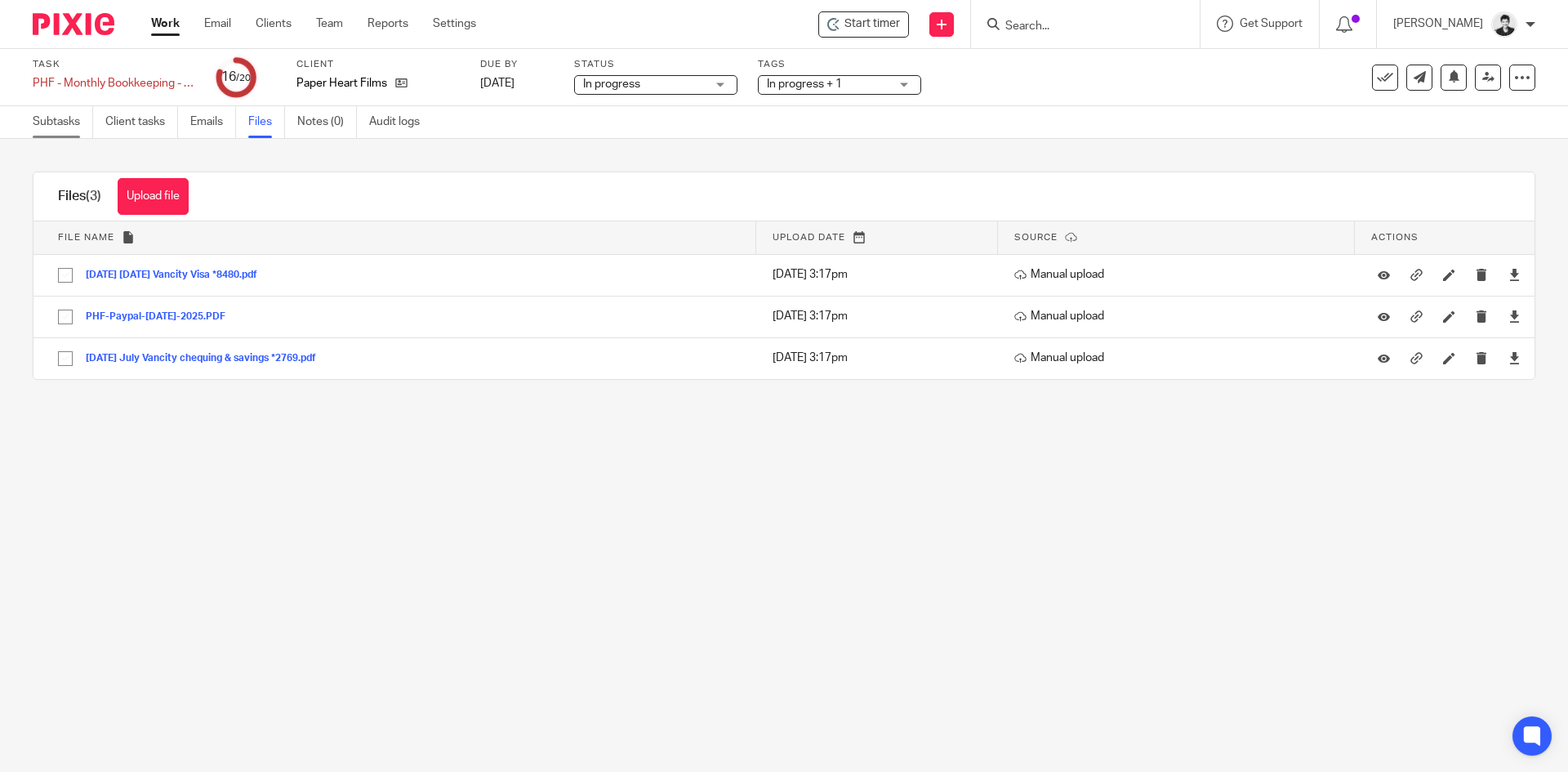
drag, startPoint x: 44, startPoint y: 142, endPoint x: 57, endPoint y: 114, distance: 30.9
click at [49, 129] on main "Task PHF - Monthly Bookkeeping - July Save PHF - Monthly Bookkeeping - July 16 …" at bounding box center [784, 386] width 1568 height 772
click at [57, 113] on link "Subtasks" at bounding box center [62, 122] width 60 height 32
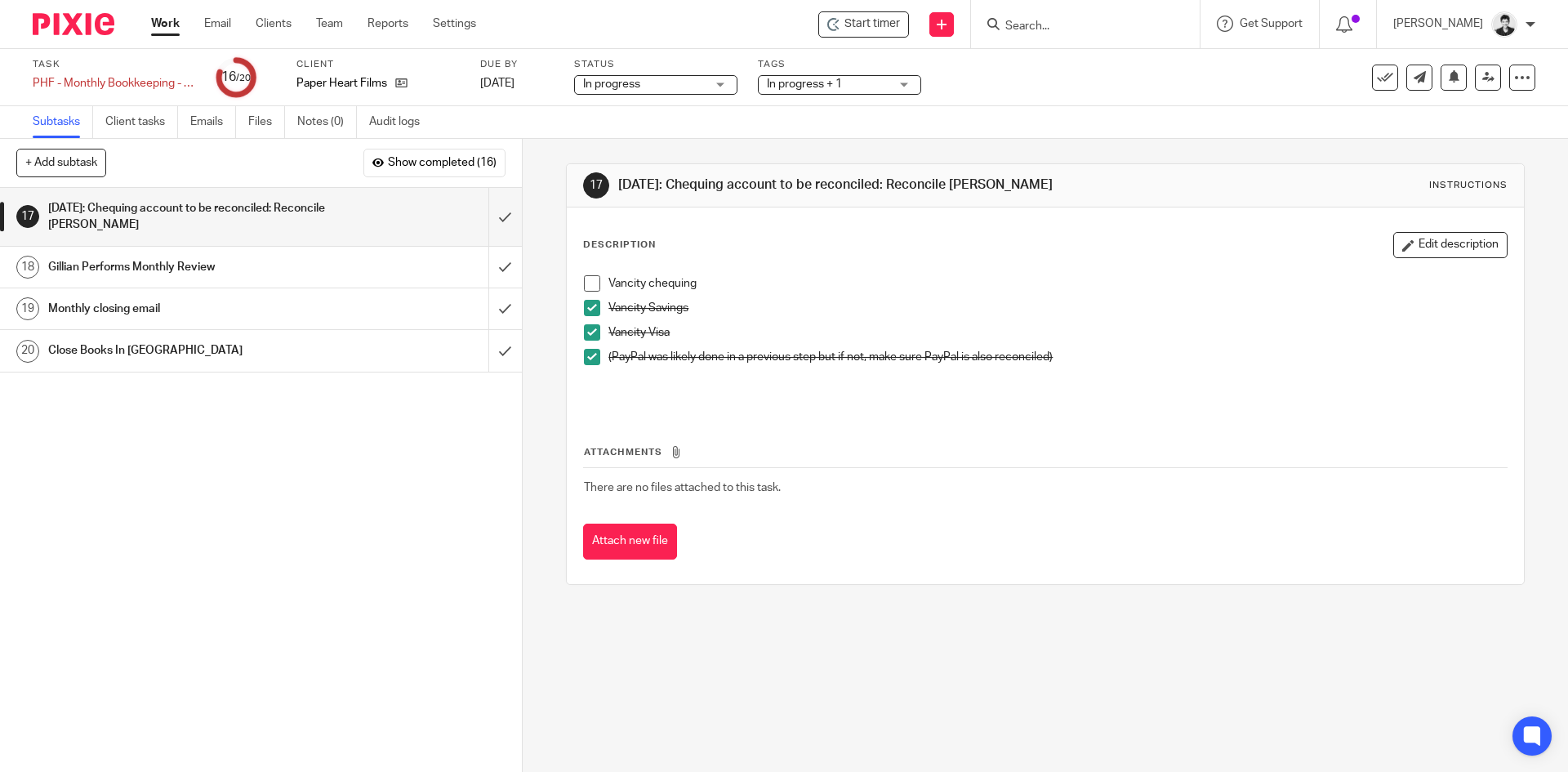
click at [588, 280] on span at bounding box center [592, 284] width 17 height 17
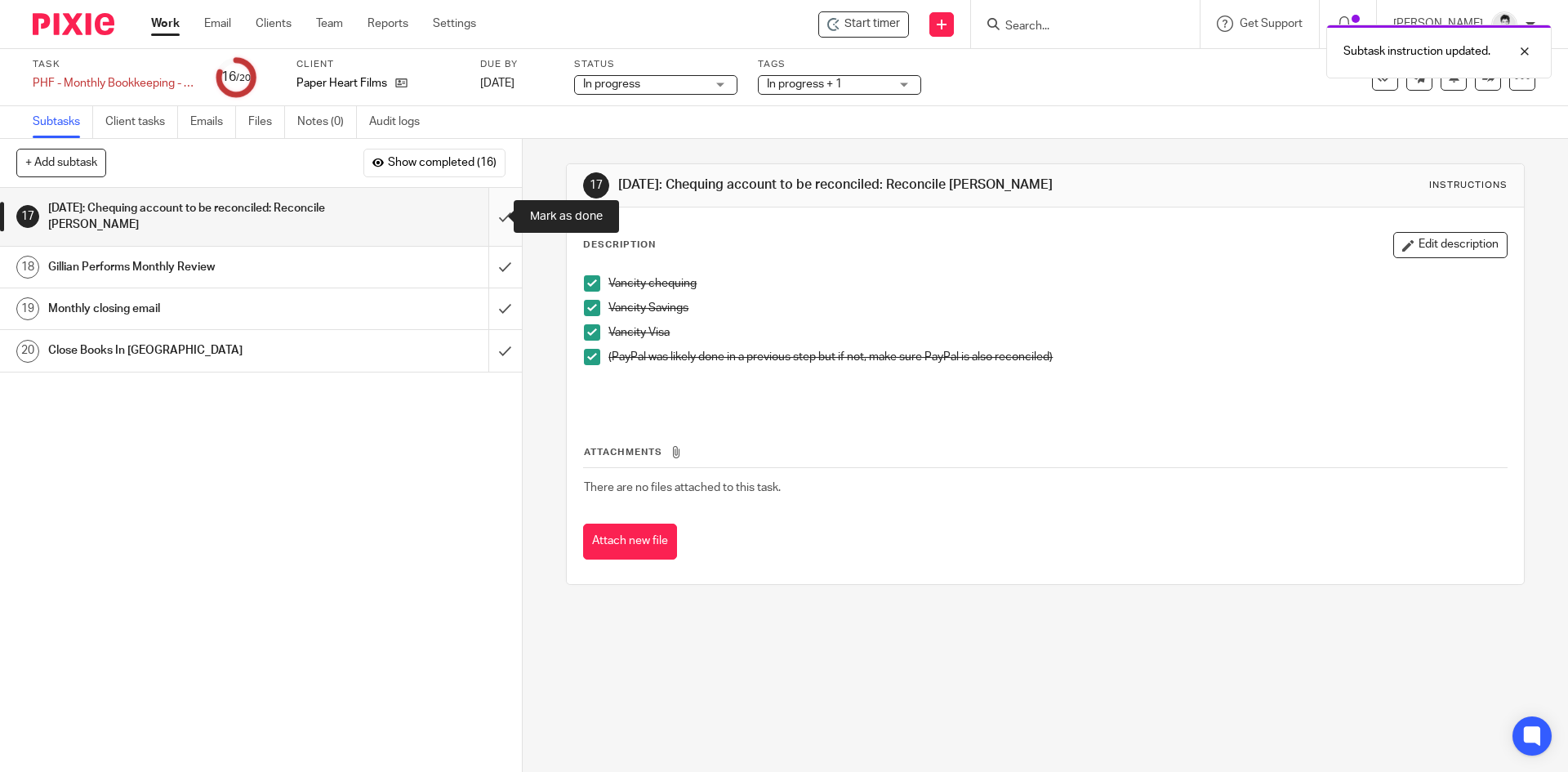
click at [488, 205] on input "submit" at bounding box center [260, 217] width 522 height 58
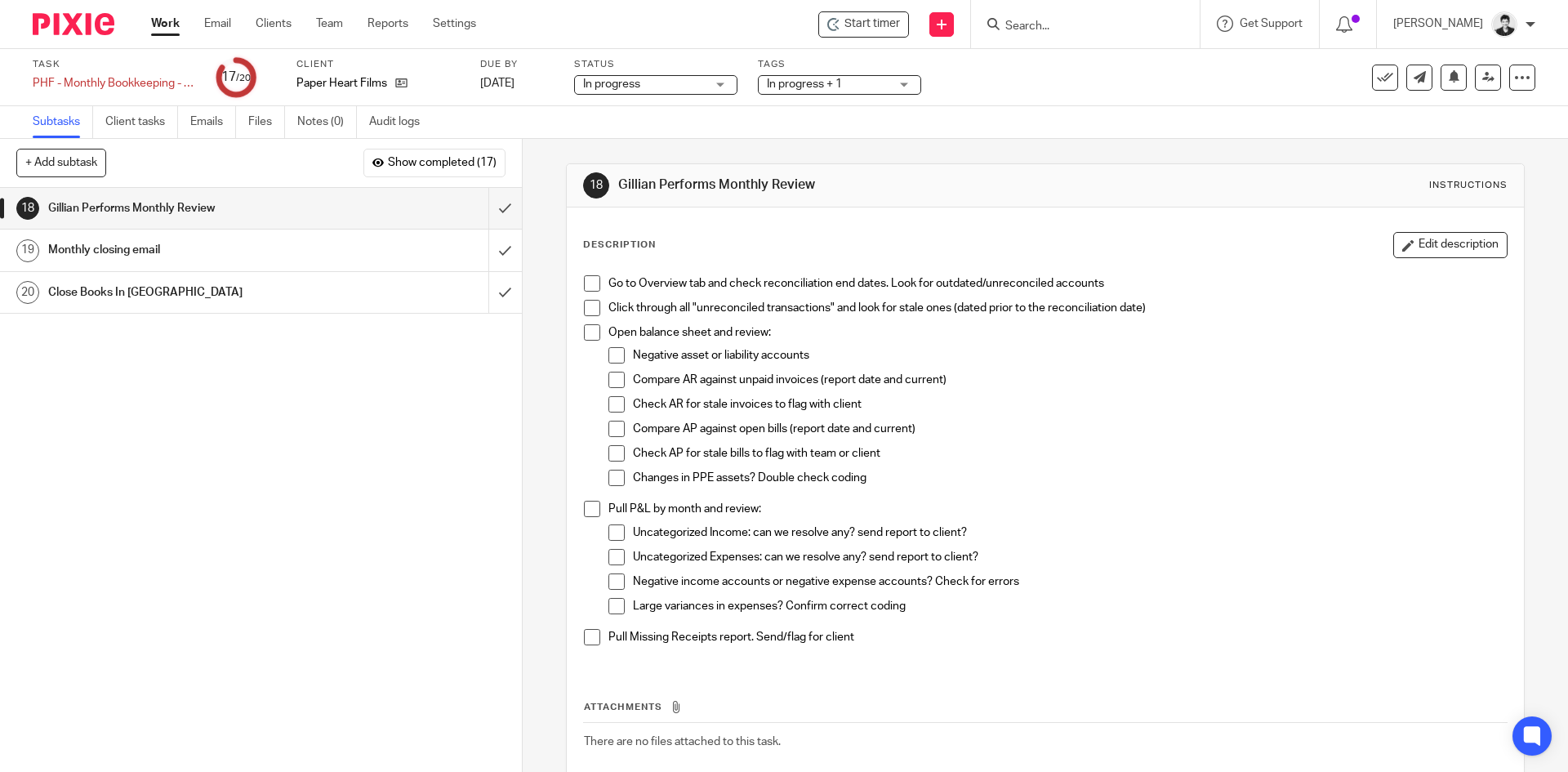
drag, startPoint x: 580, startPoint y: 283, endPoint x: 581, endPoint y: 296, distance: 13.0
click at [584, 283] on span at bounding box center [592, 284] width 17 height 17
click at [588, 310] on span at bounding box center [592, 308] width 17 height 17
click at [487, 210] on input "submit" at bounding box center [260, 209] width 522 height 41
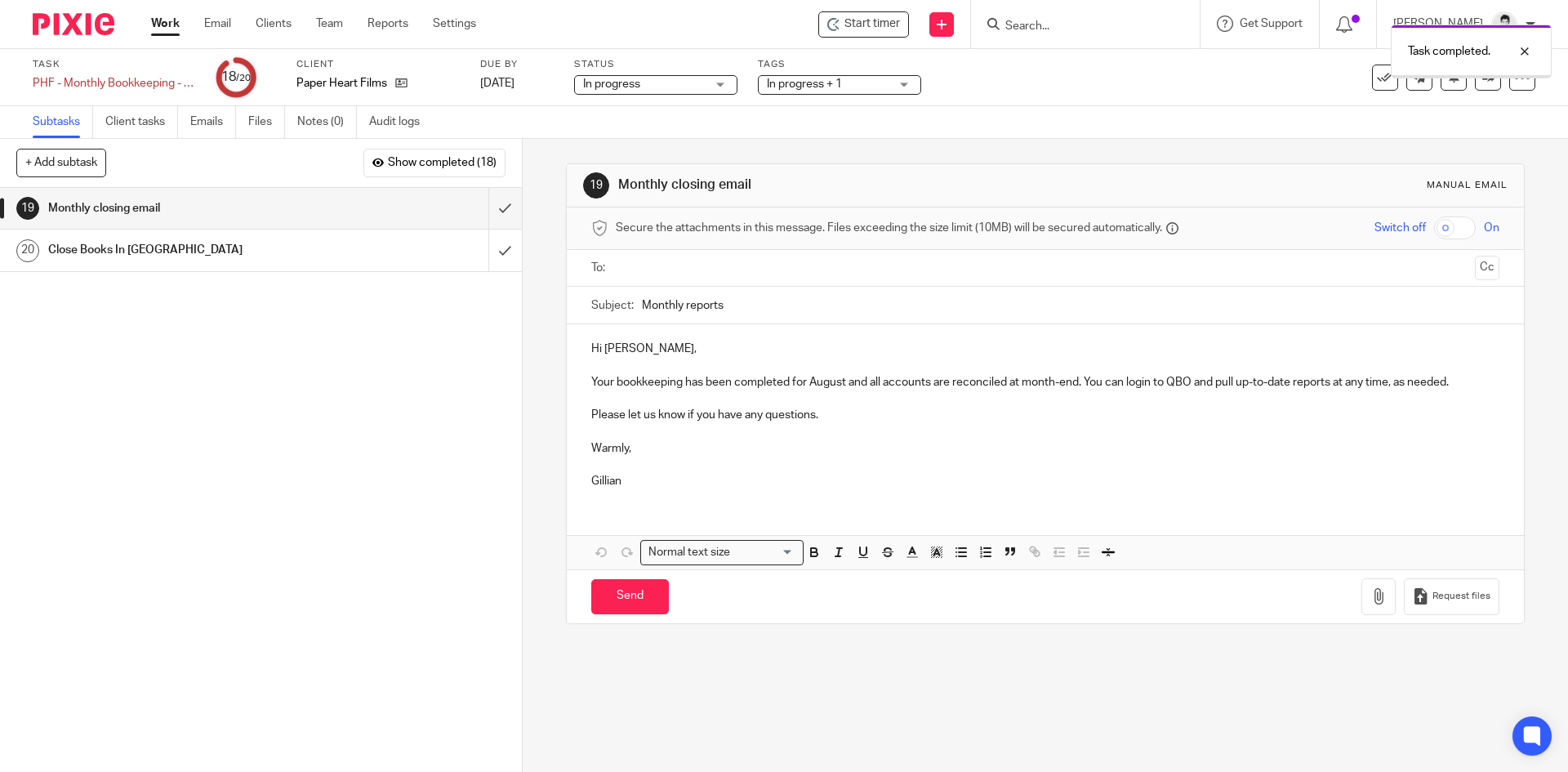
click at [644, 265] on input "text" at bounding box center [1044, 268] width 846 height 19
click at [699, 344] on p "Hi [PERSON_NAME]," at bounding box center [1044, 352] width 907 height 17
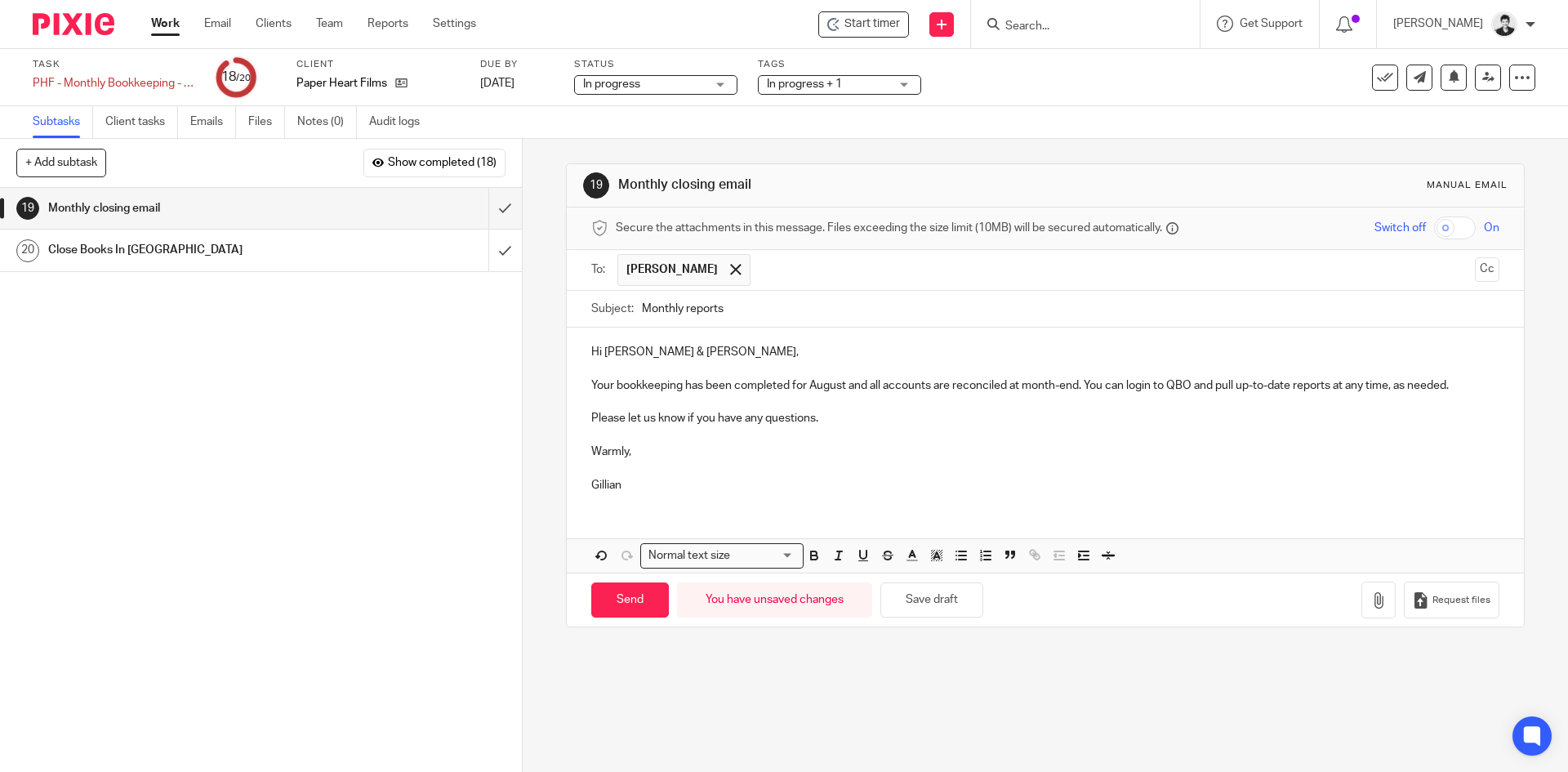
click at [829, 389] on p "Your bookkeeping has been completed for August and all accounts are reconciled …" at bounding box center [1044, 386] width 907 height 17
click at [602, 596] on input "Send" at bounding box center [630, 600] width 78 height 35
type input "Sent"
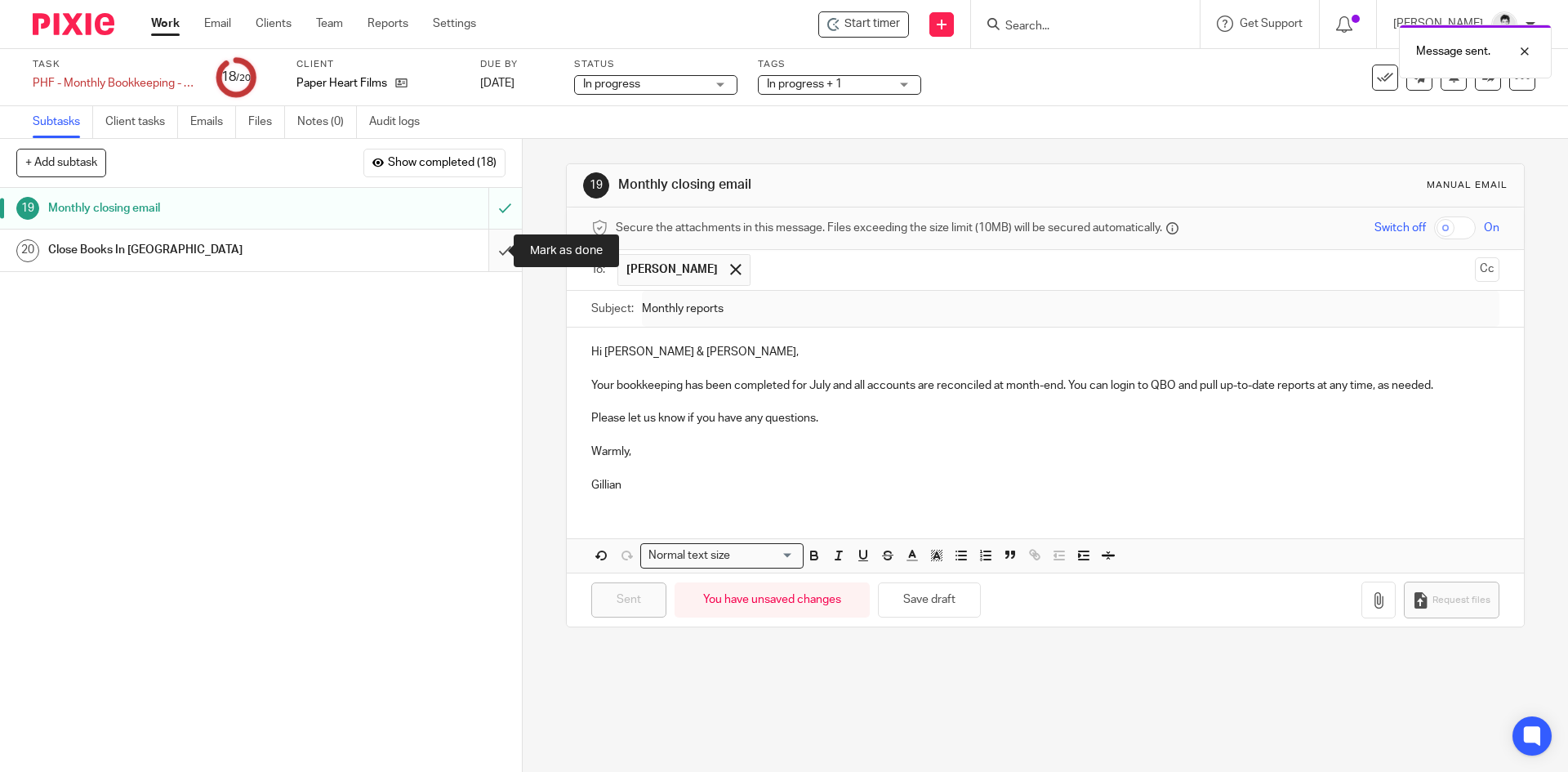
click at [486, 251] on input "submit" at bounding box center [260, 250] width 522 height 41
click at [858, 81] on span "In progress + 1" at bounding box center [828, 84] width 122 height 18
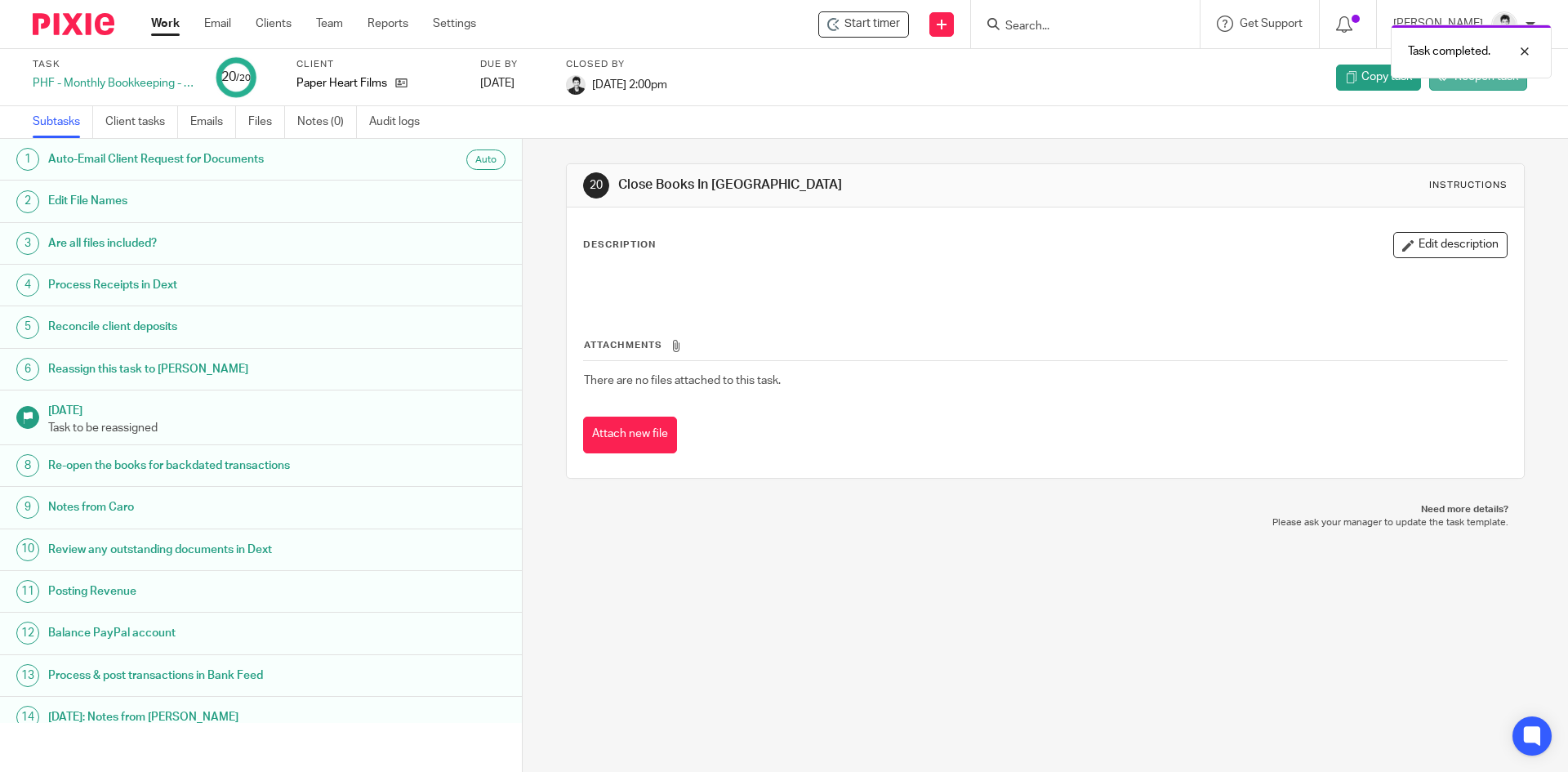
click at [1457, 84] on span "Reopen task" at bounding box center [1486, 77] width 64 height 17
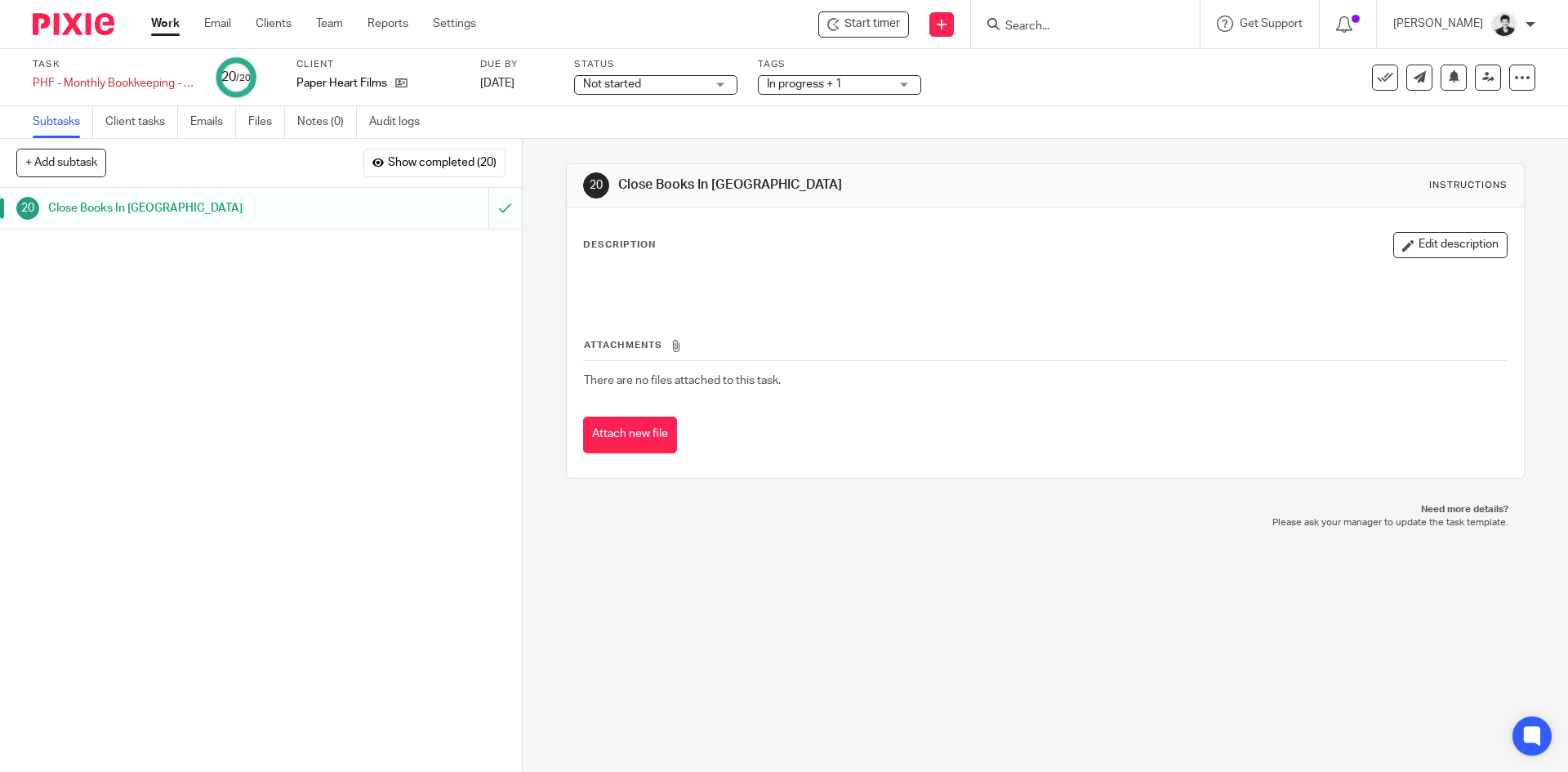
click at [850, 81] on span "In progress + 1" at bounding box center [828, 84] width 122 height 18
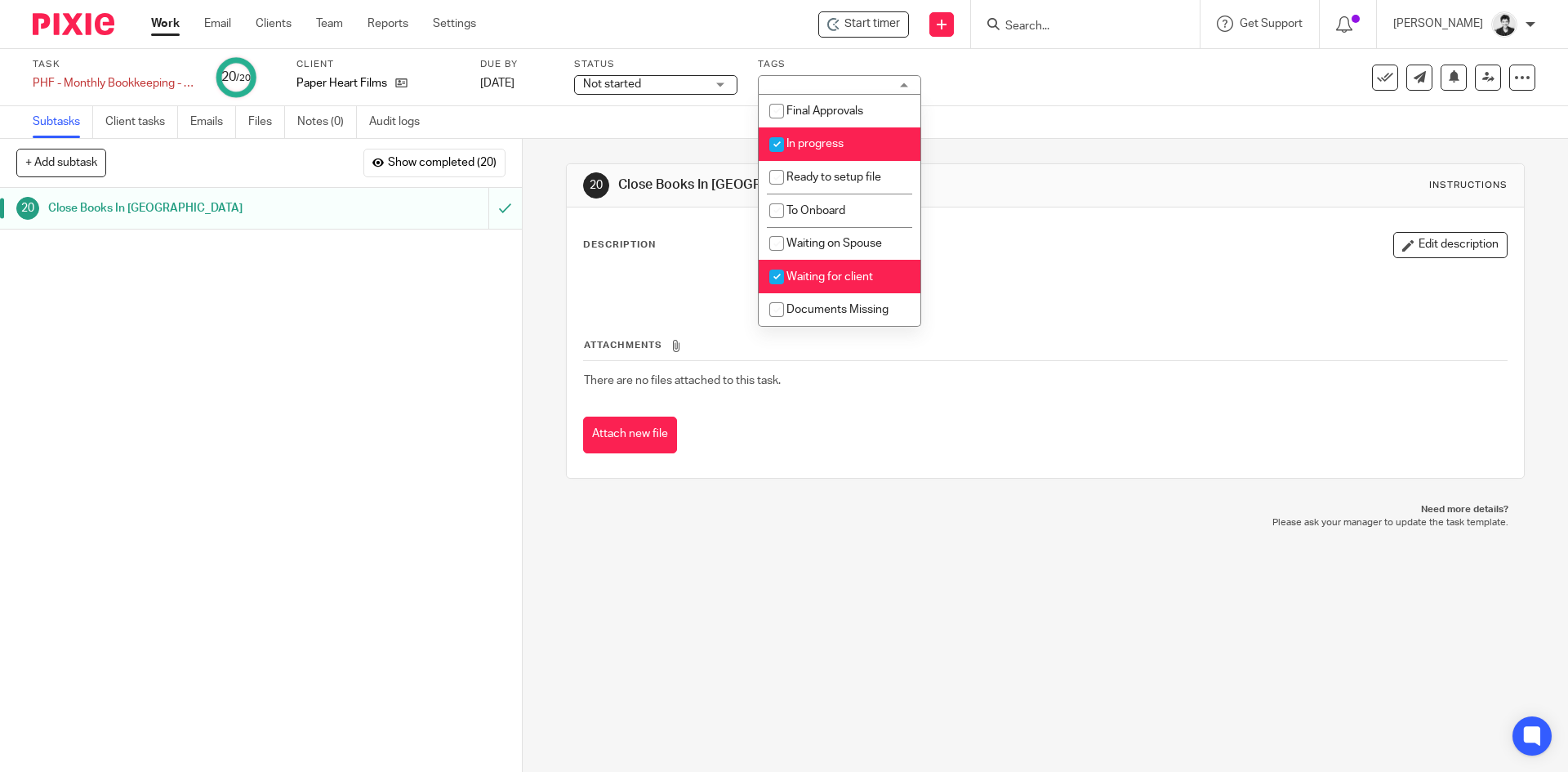
click at [850, 138] on li "In progress" at bounding box center [840, 144] width 162 height 33
checkbox input "false"
click at [857, 278] on span "Waiting for client" at bounding box center [829, 277] width 86 height 11
checkbox input "false"
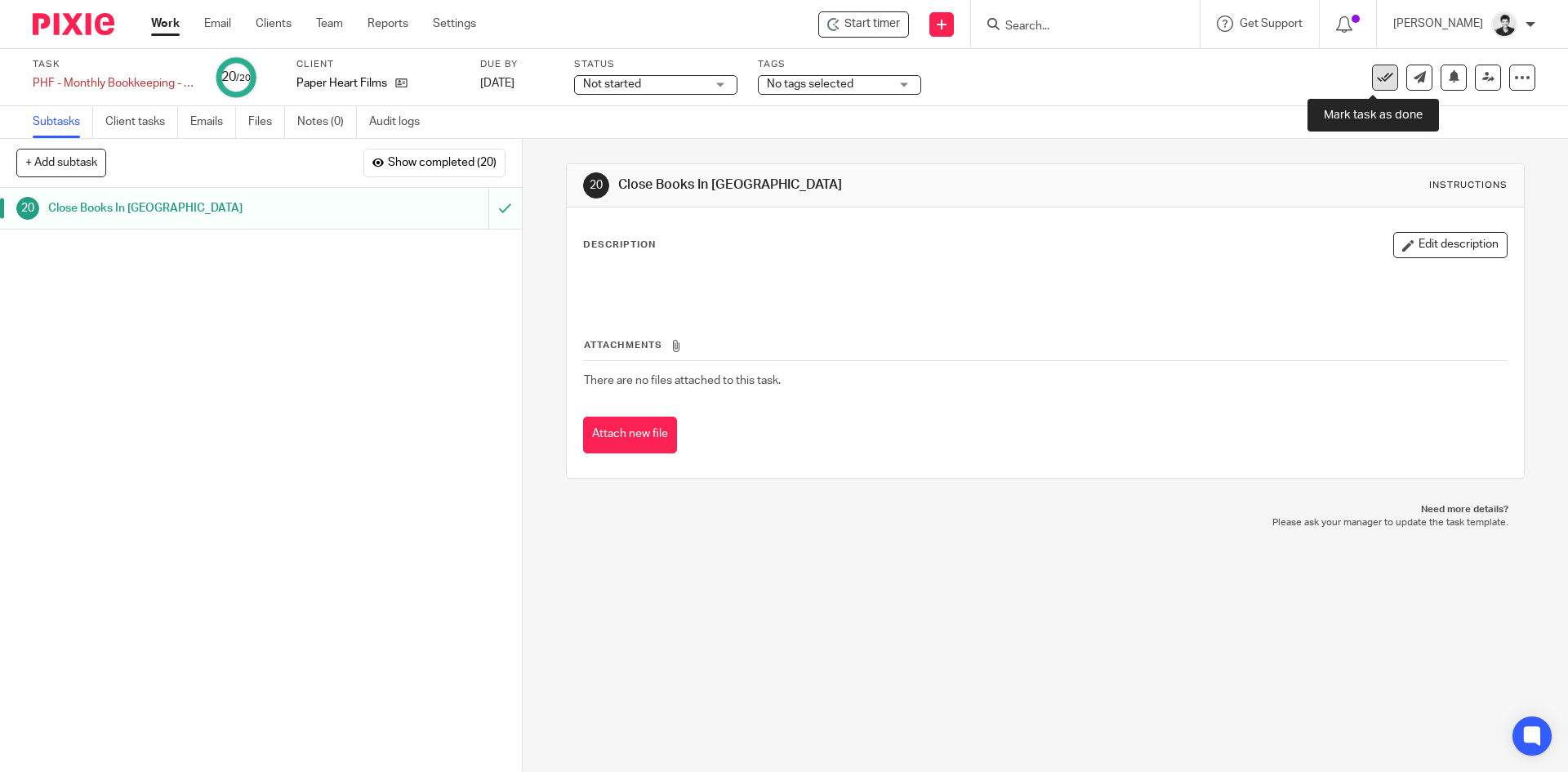
click at [1377, 73] on icon at bounding box center [1385, 78] width 17 height 17
